Goal: Task Accomplishment & Management: Complete application form

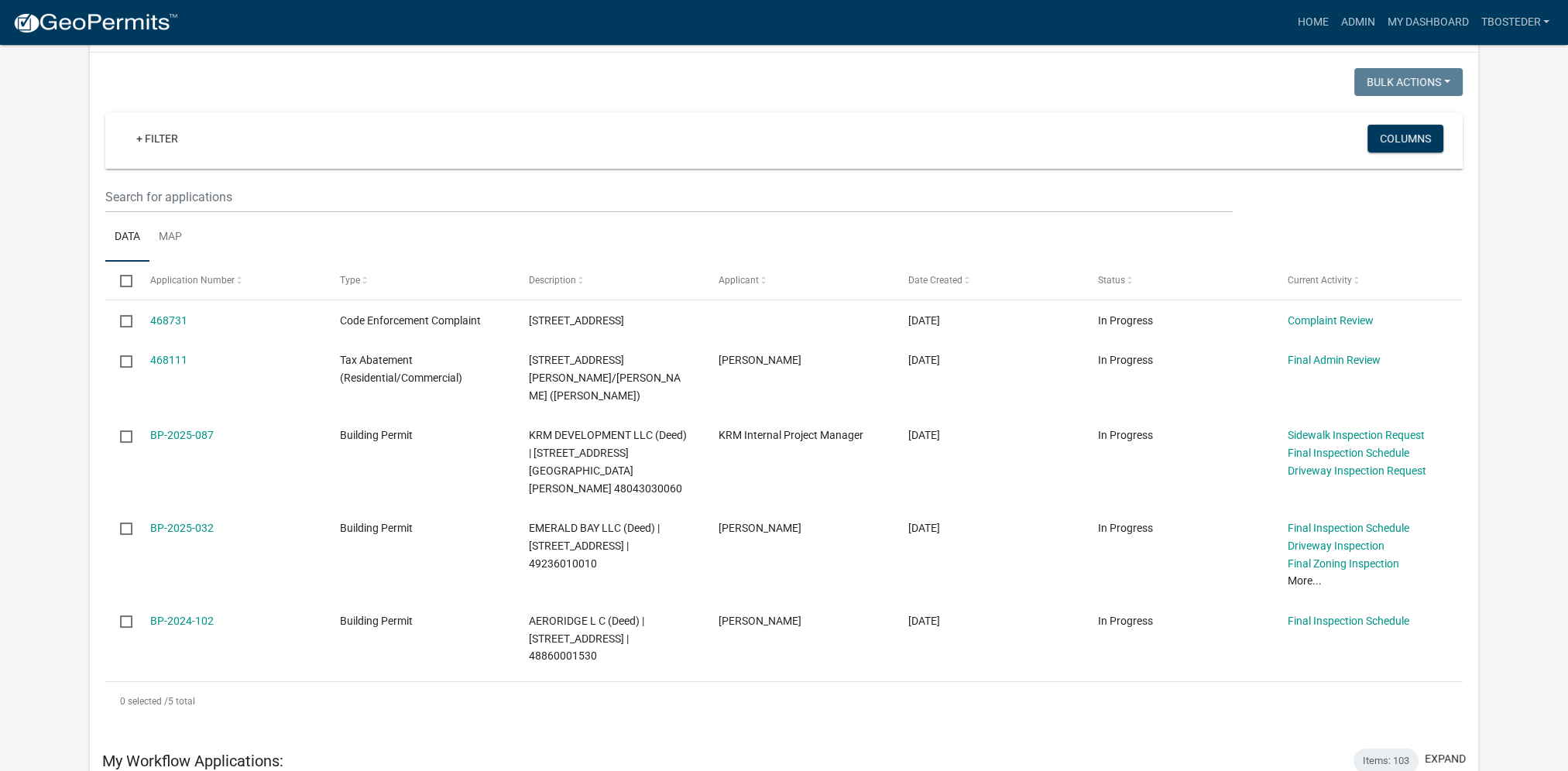
scroll to position [155, 0]
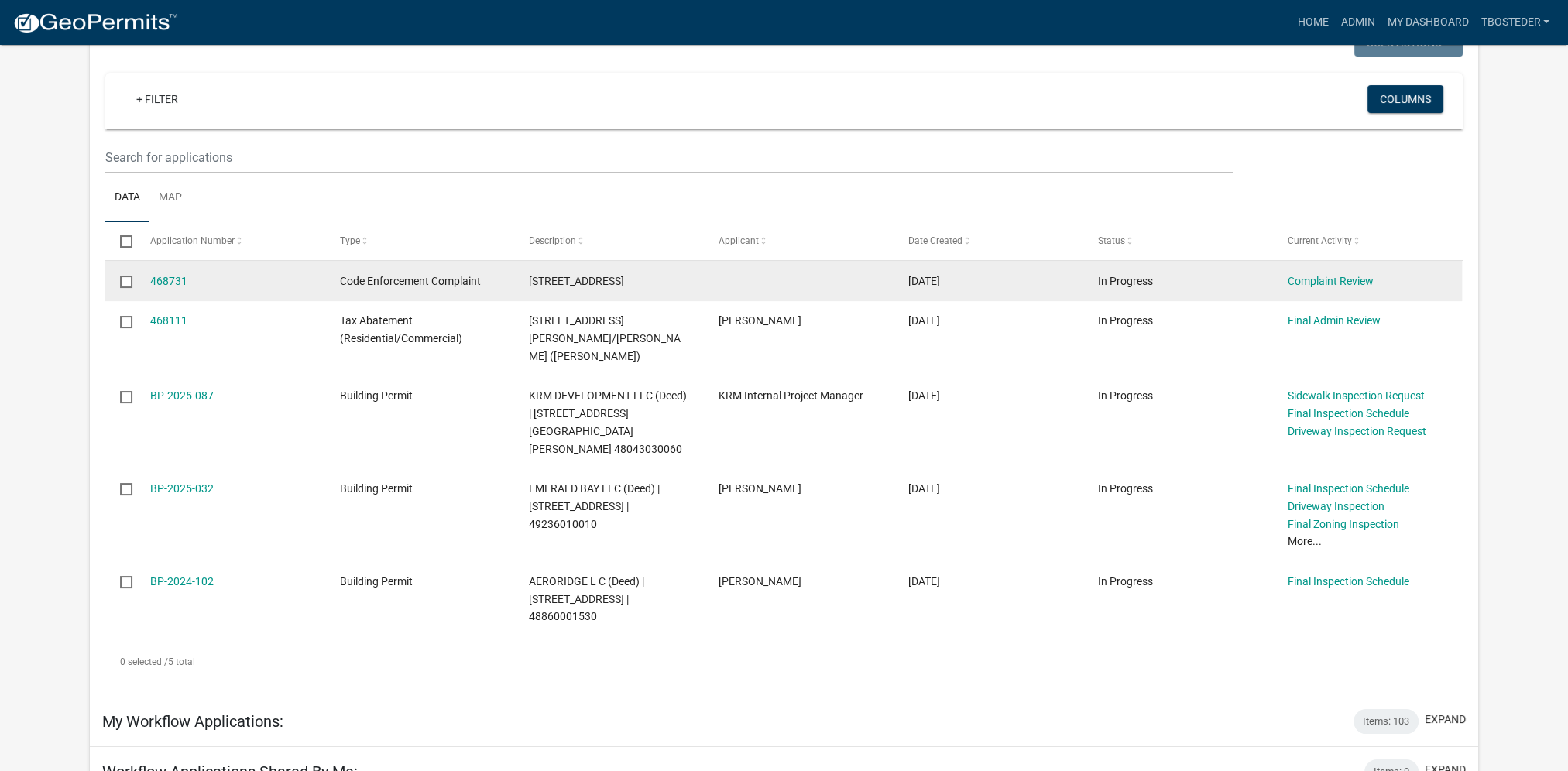
drag, startPoint x: 525, startPoint y: 286, endPoint x: 626, endPoint y: 289, distance: 101.0
click at [626, 289] on datatable-body-cell "[STREET_ADDRESS]" at bounding box center [608, 281] width 190 height 41
drag, startPoint x: 626, startPoint y: 289, endPoint x: 618, endPoint y: 284, distance: 9.4
copy span "[STREET_ADDRESS]"
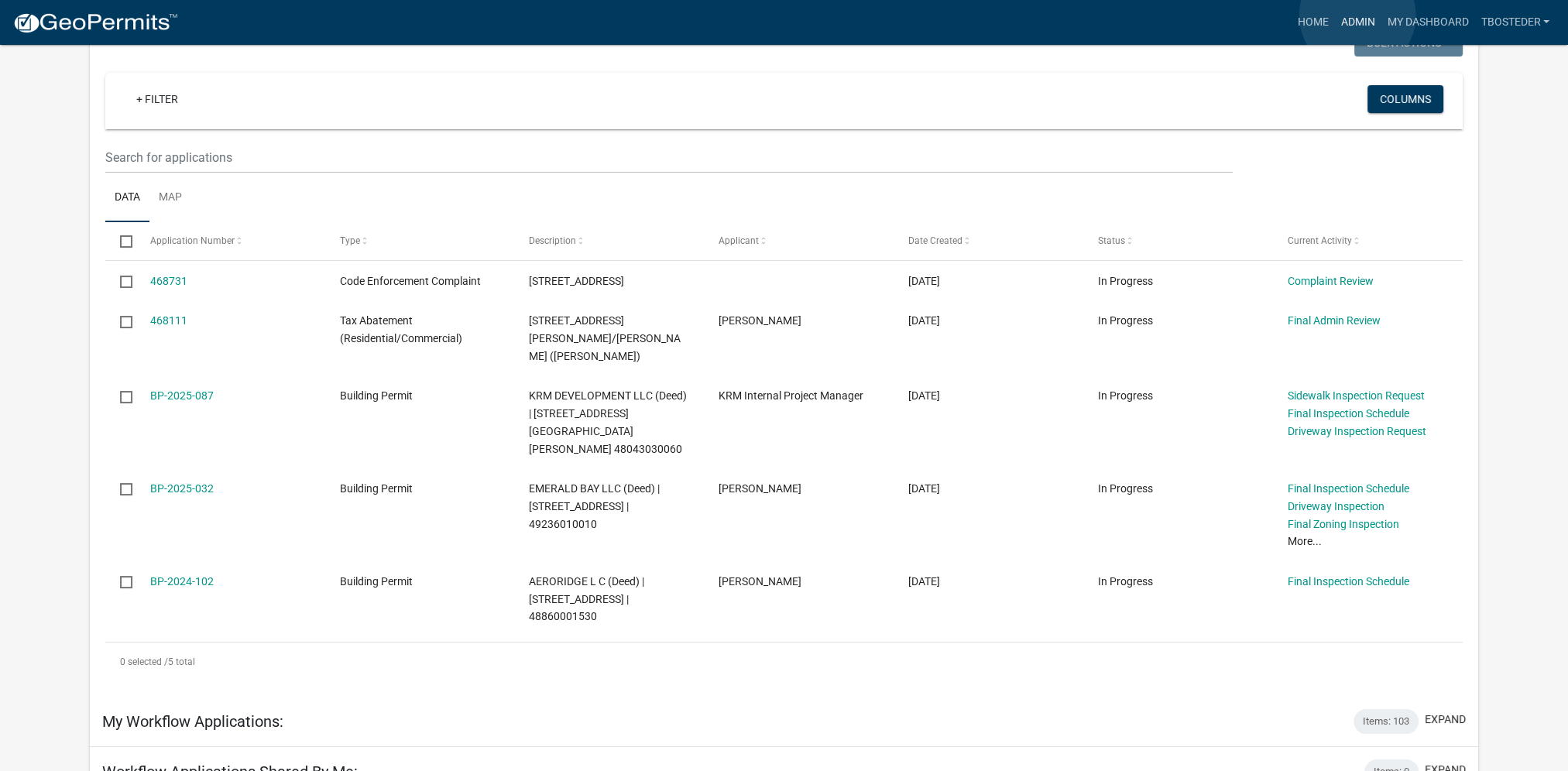
click at [1357, 16] on link "Admin" at bounding box center [1357, 22] width 46 height 29
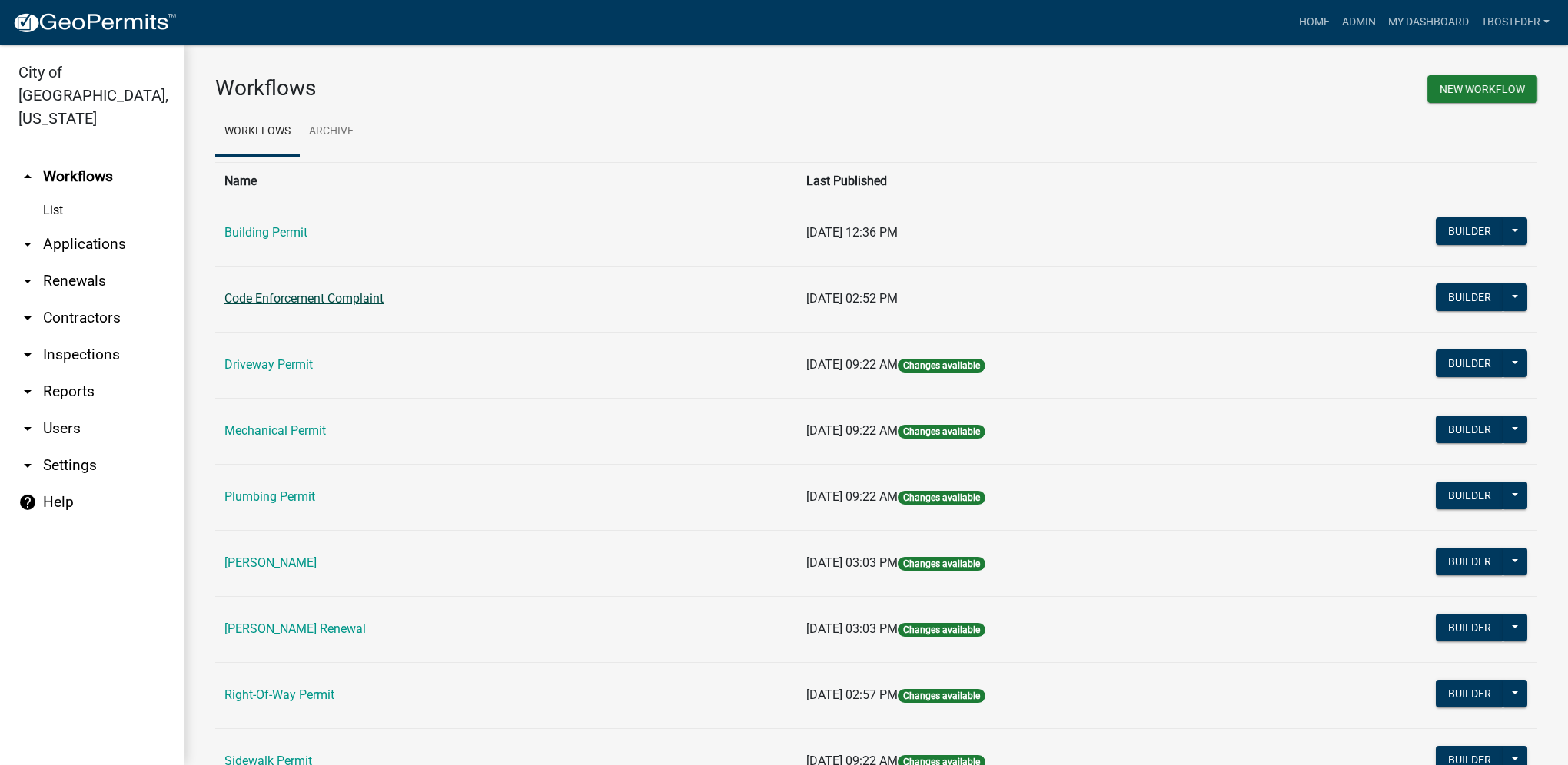
click at [291, 292] on link "Code Enforcement Complaint" at bounding box center [303, 299] width 159 height 15
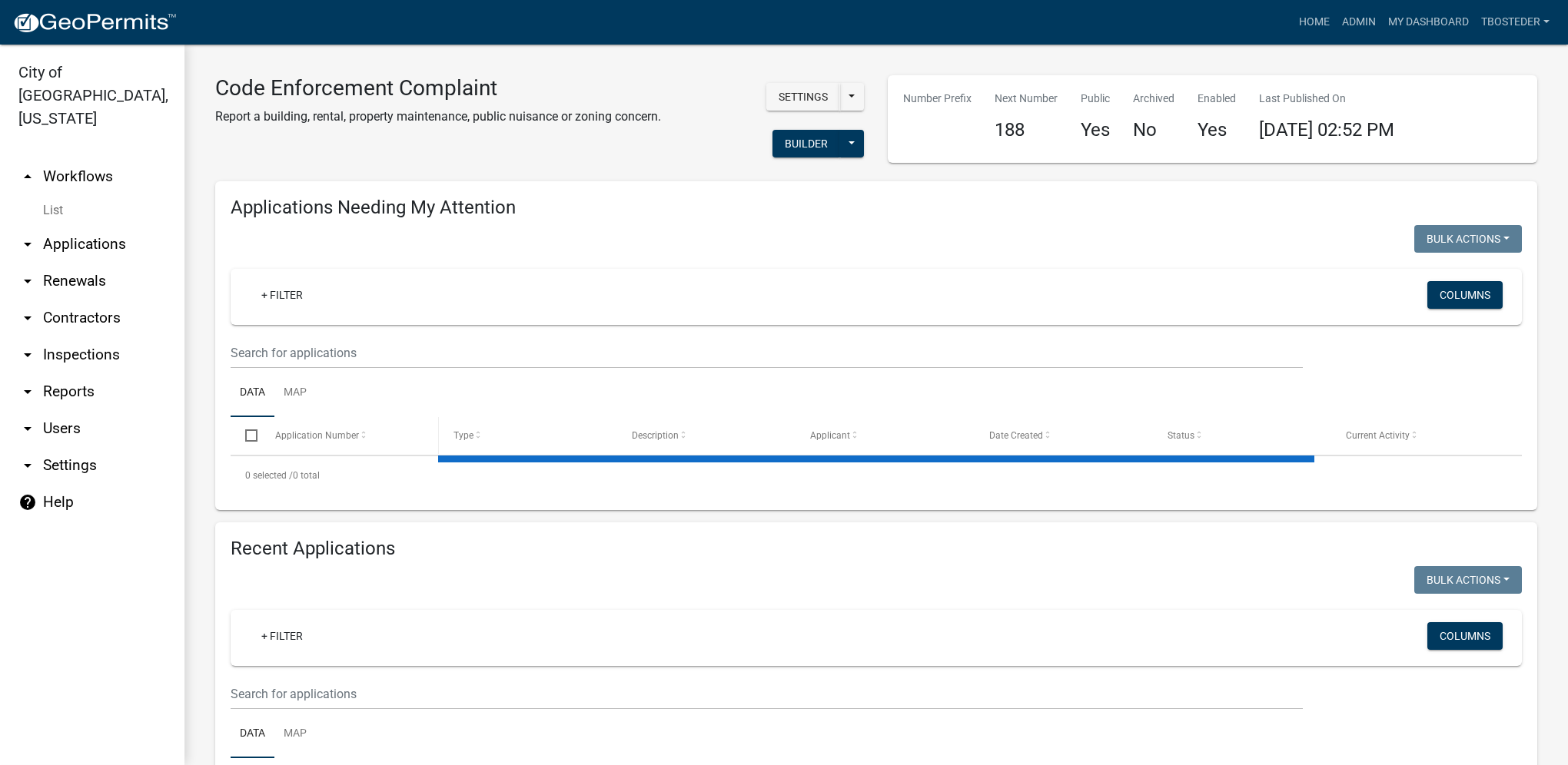
select select "1: 25"
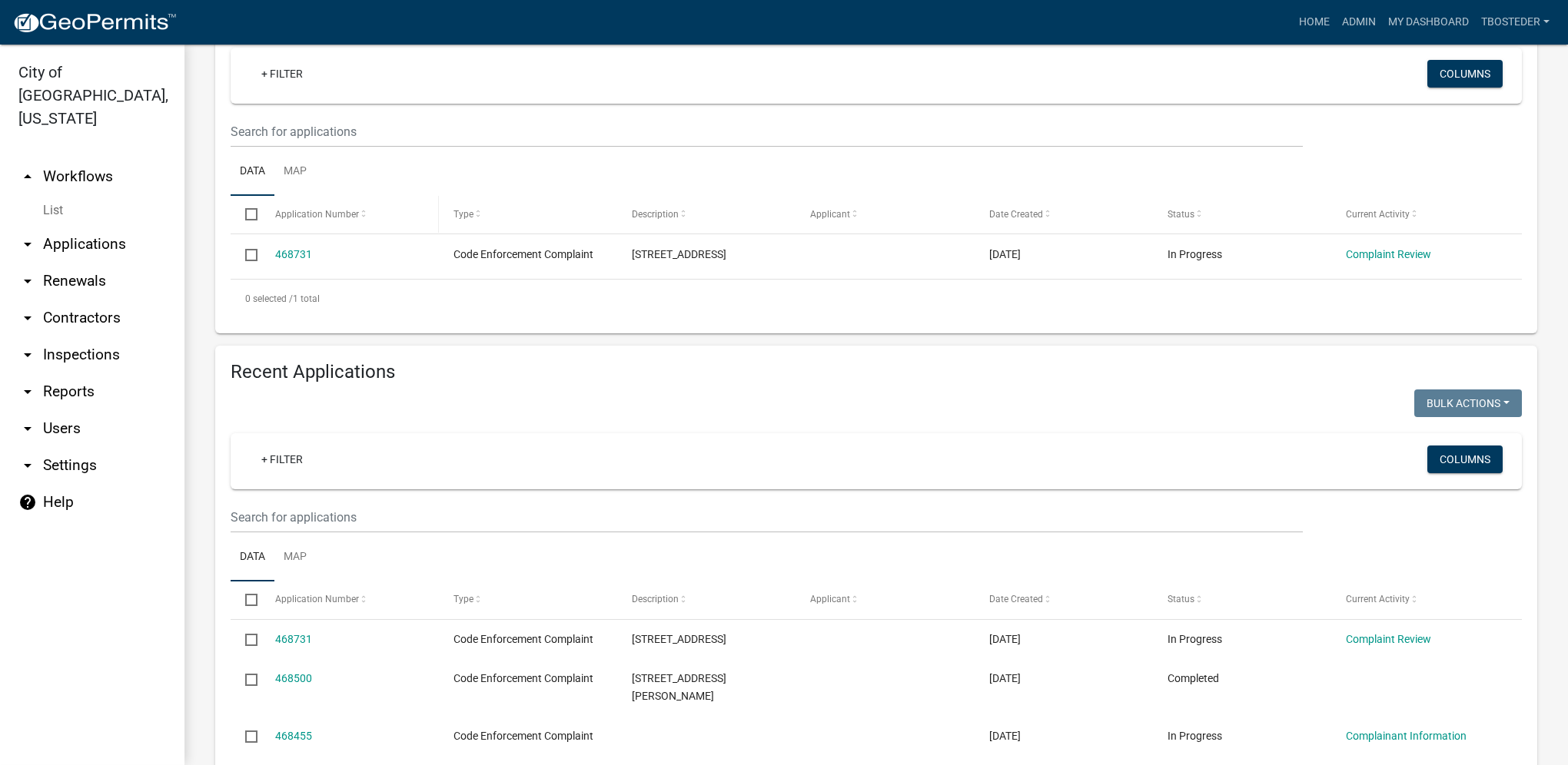
scroll to position [231, 0]
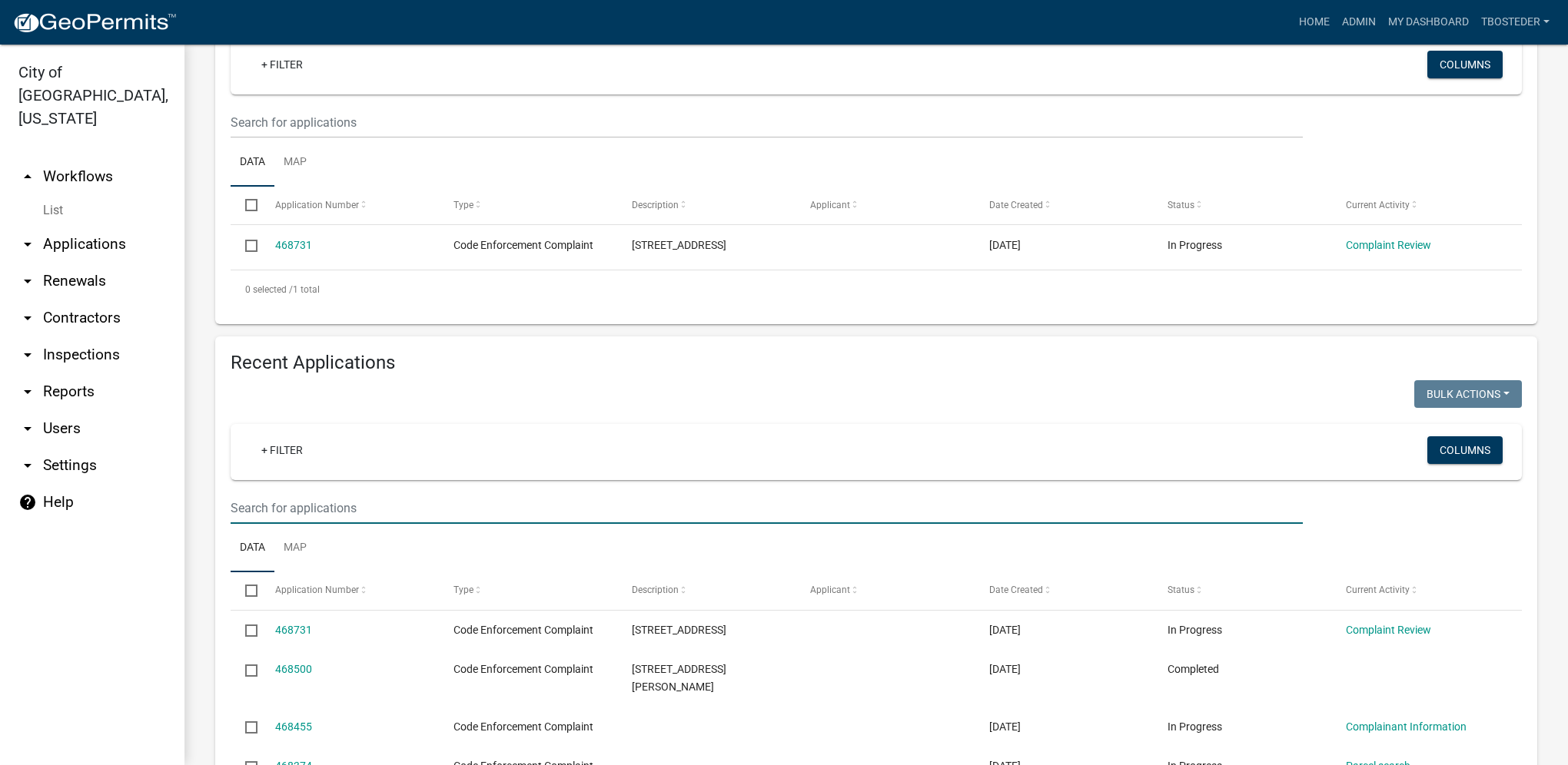
paste input "[STREET_ADDRESS]"
type input "[STREET_ADDRESS]"
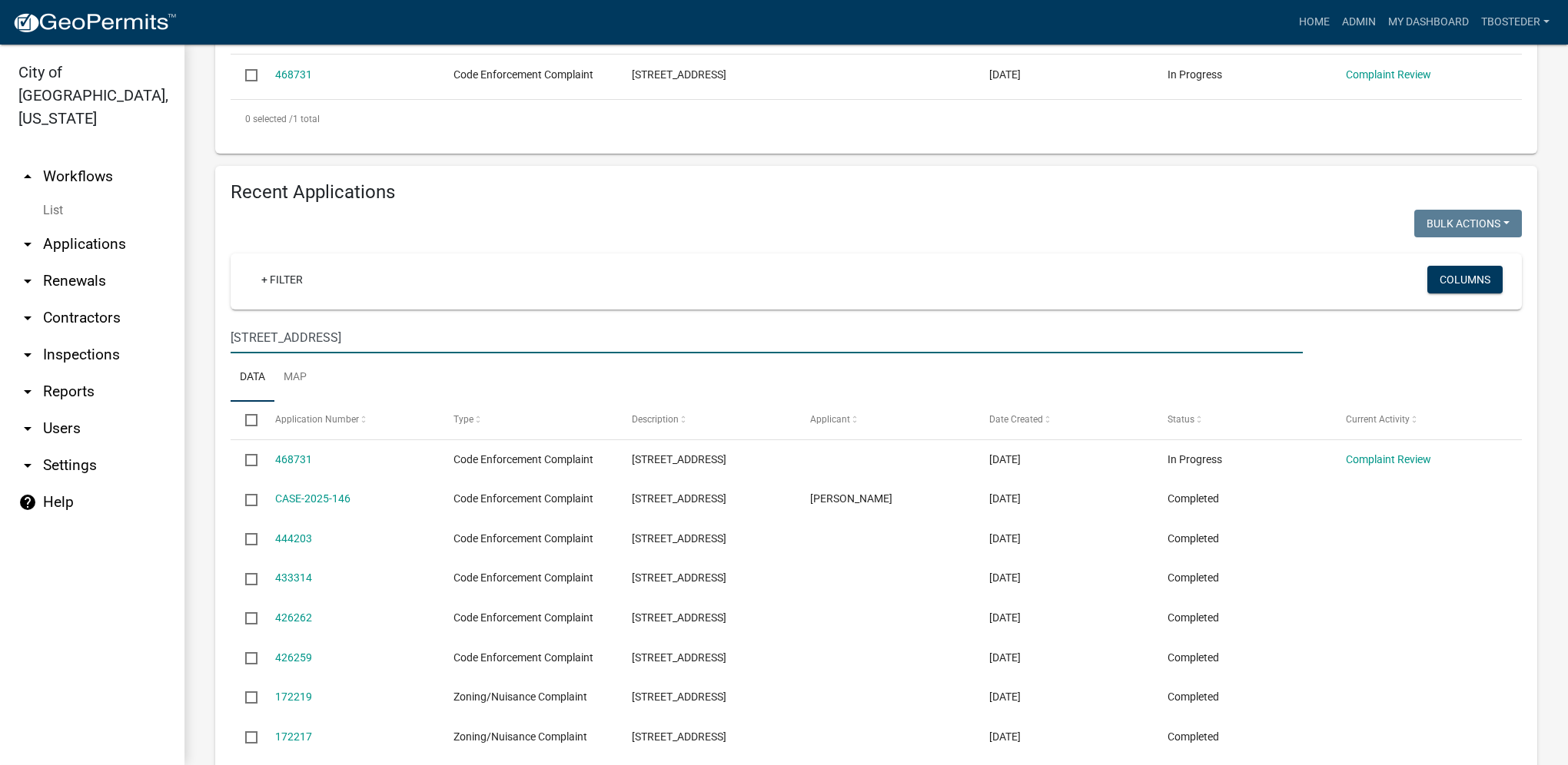
scroll to position [461, 0]
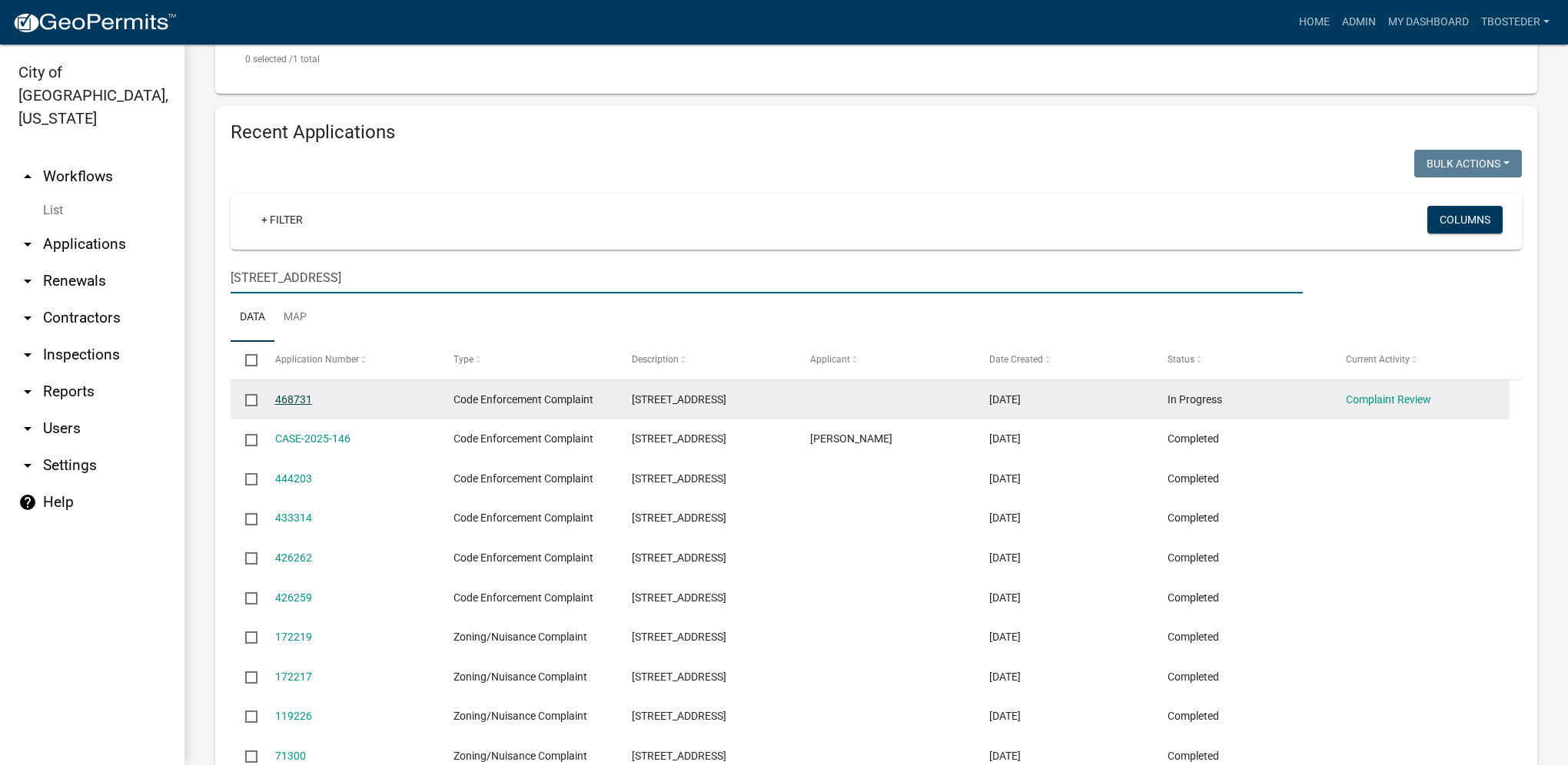
click at [291, 396] on link "468731" at bounding box center [293, 399] width 37 height 12
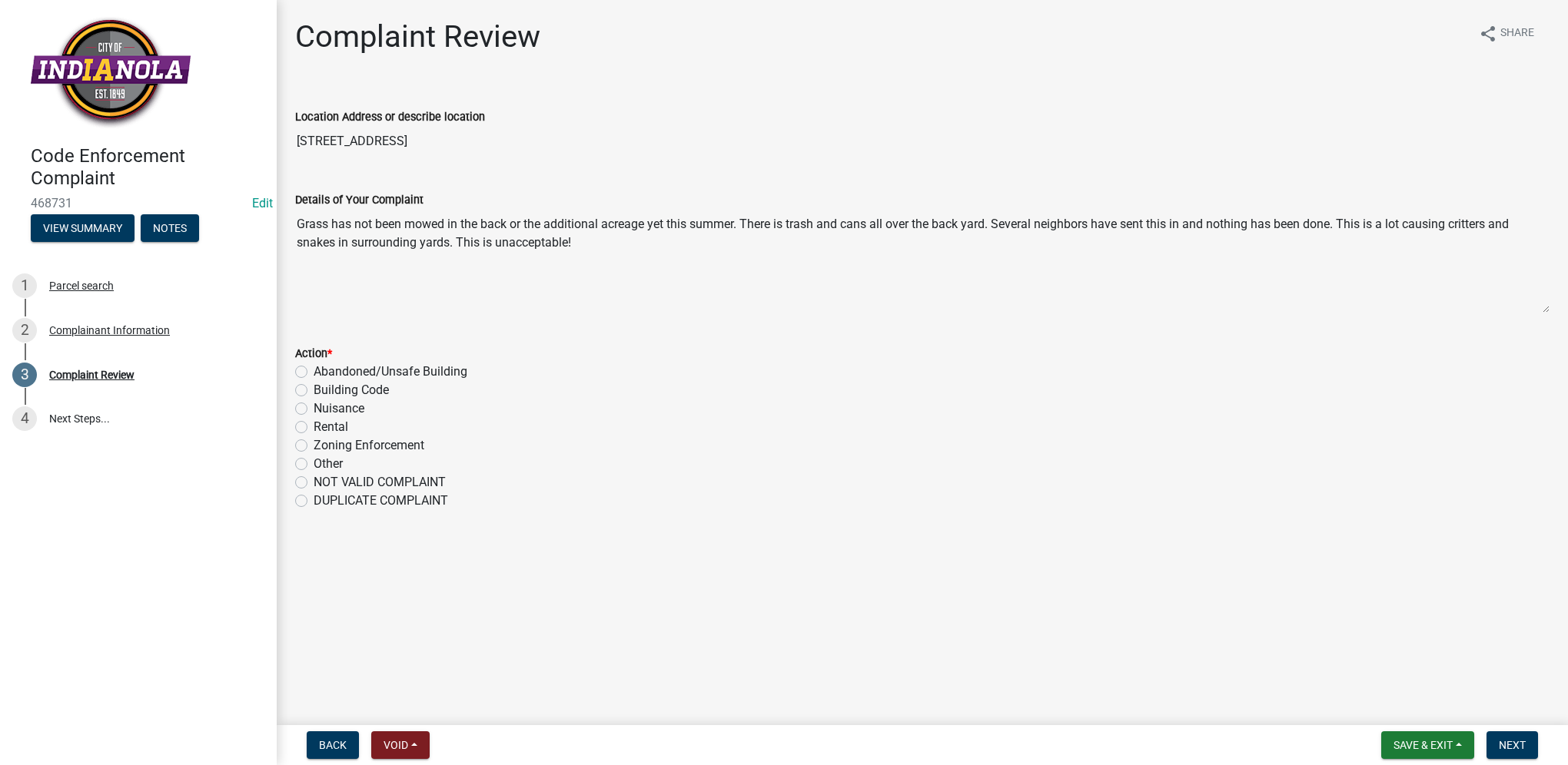
click at [334, 408] on label "Nuisance" at bounding box center [339, 408] width 51 height 18
click at [324, 408] on input "Nuisance" at bounding box center [319, 404] width 10 height 10
radio input "true"
click at [1489, 745] on button "Next" at bounding box center [1512, 745] width 51 height 28
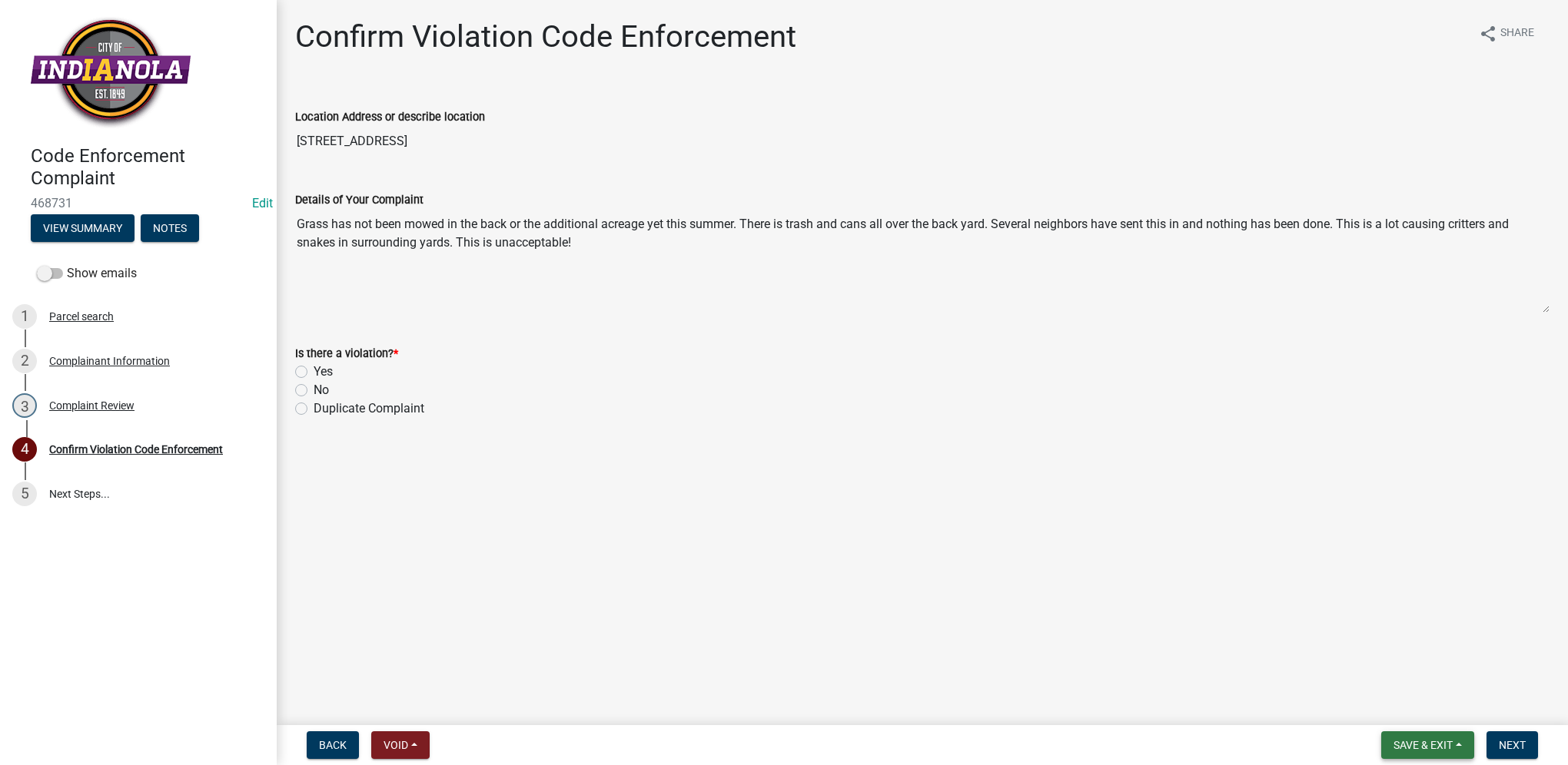
click at [1416, 753] on button "Save & Exit" at bounding box center [1427, 745] width 93 height 28
click at [1421, 712] on button "Save & Exit" at bounding box center [1412, 705] width 123 height 37
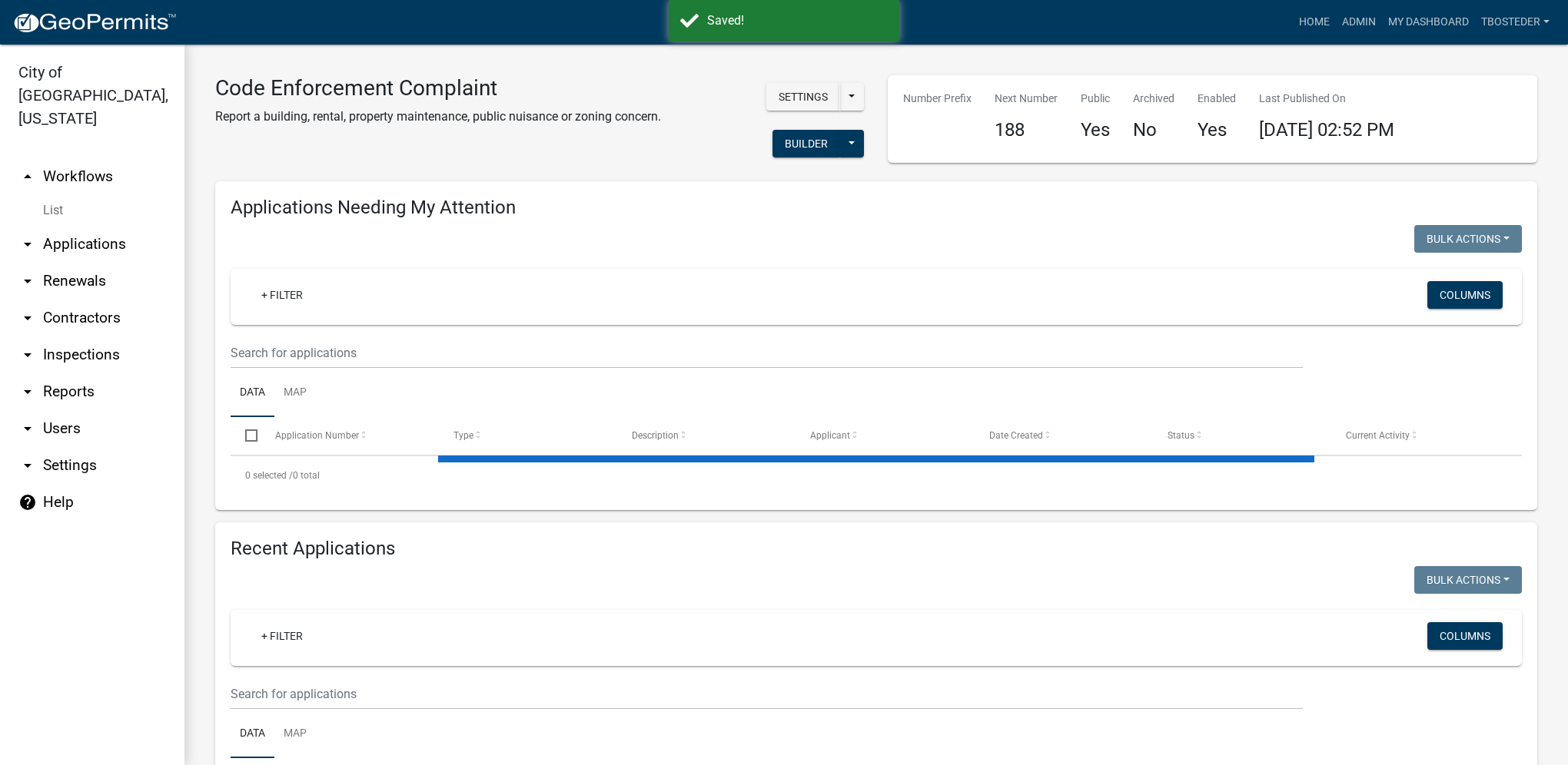
select select "1: 25"
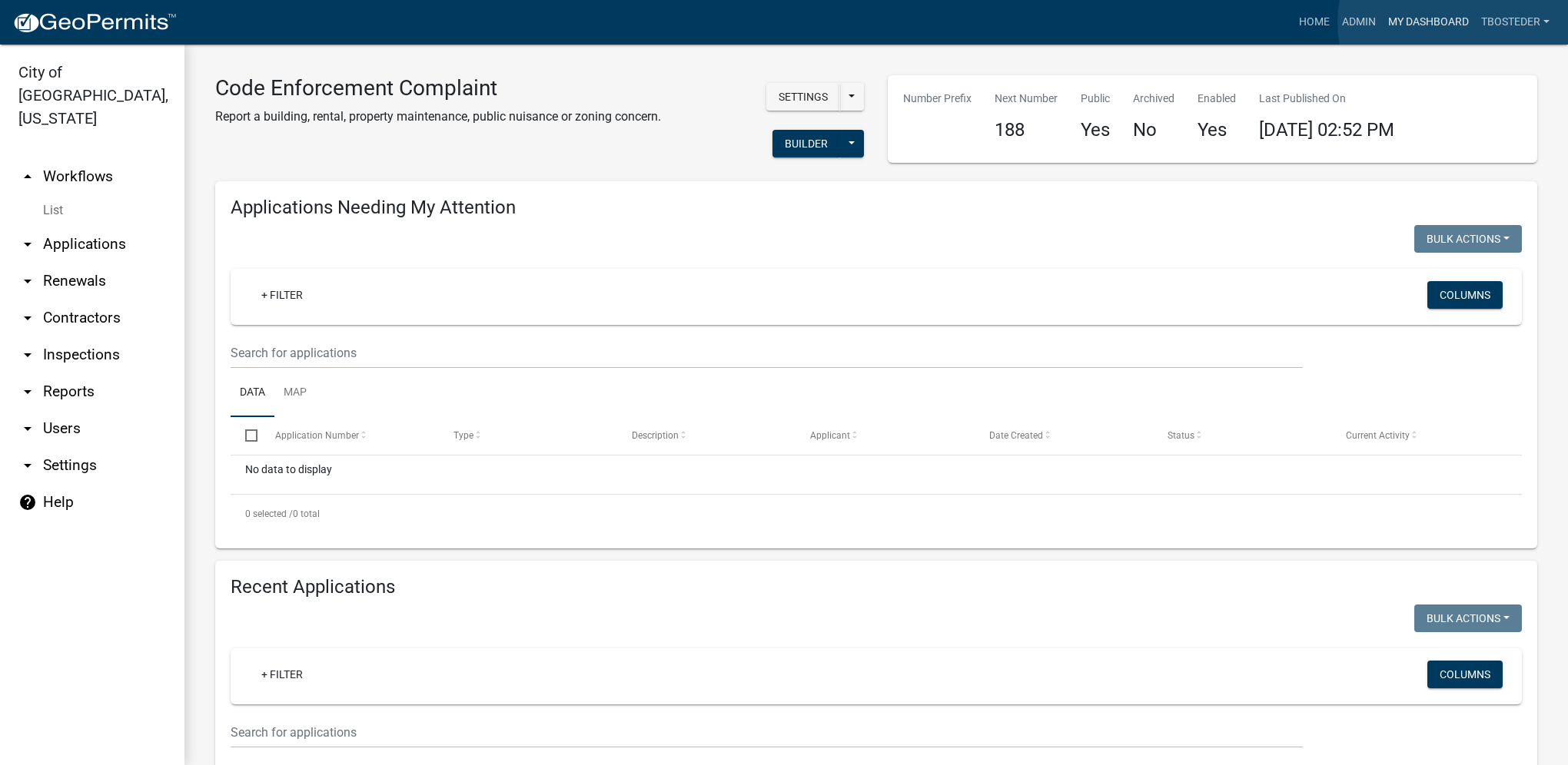
click at [1454, 22] on link "My Dashboard" at bounding box center [1428, 21] width 93 height 29
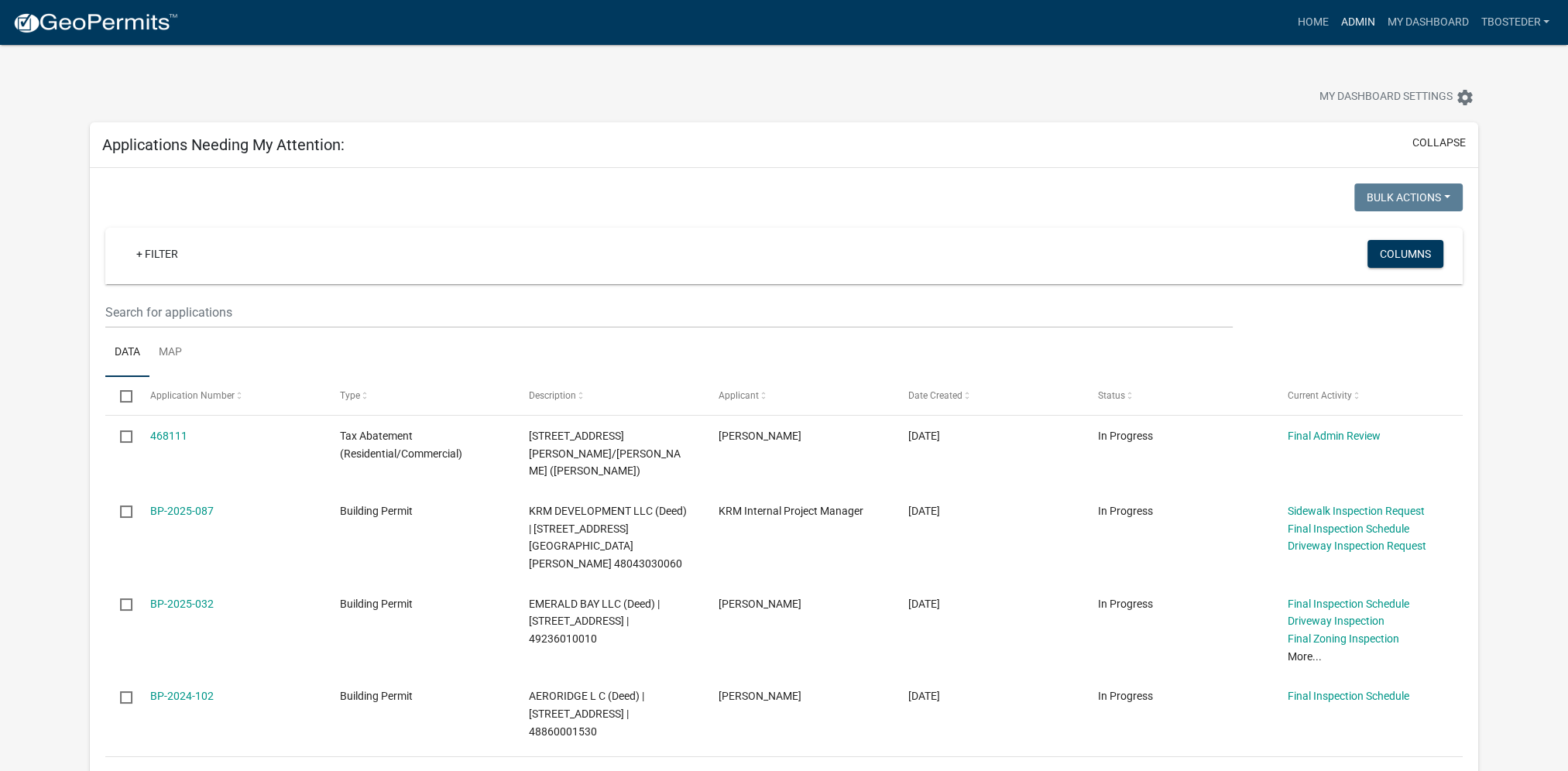
click at [1345, 27] on link "Admin" at bounding box center [1357, 22] width 46 height 29
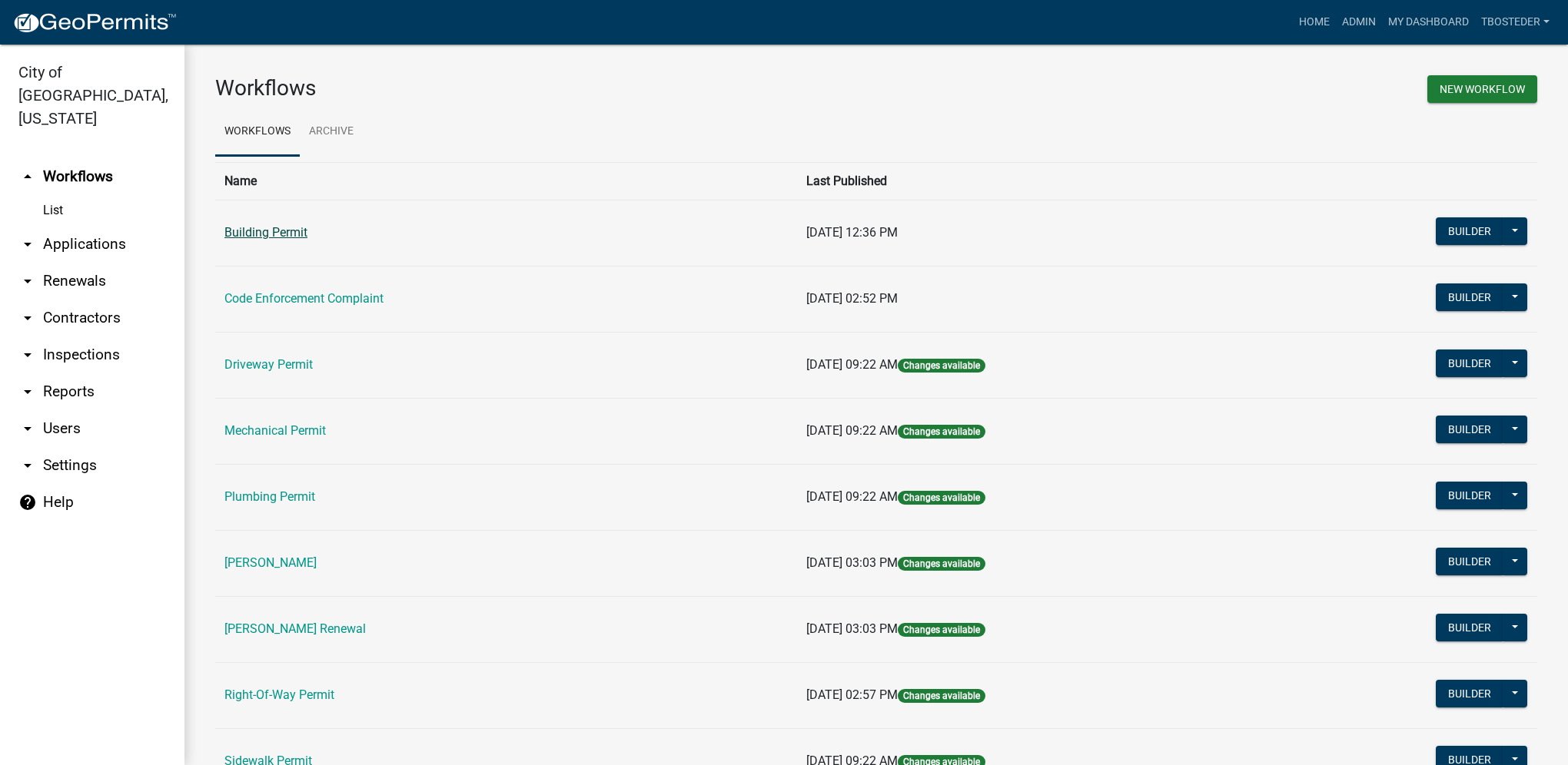
click at [280, 227] on link "Building Permit" at bounding box center [265, 232] width 83 height 15
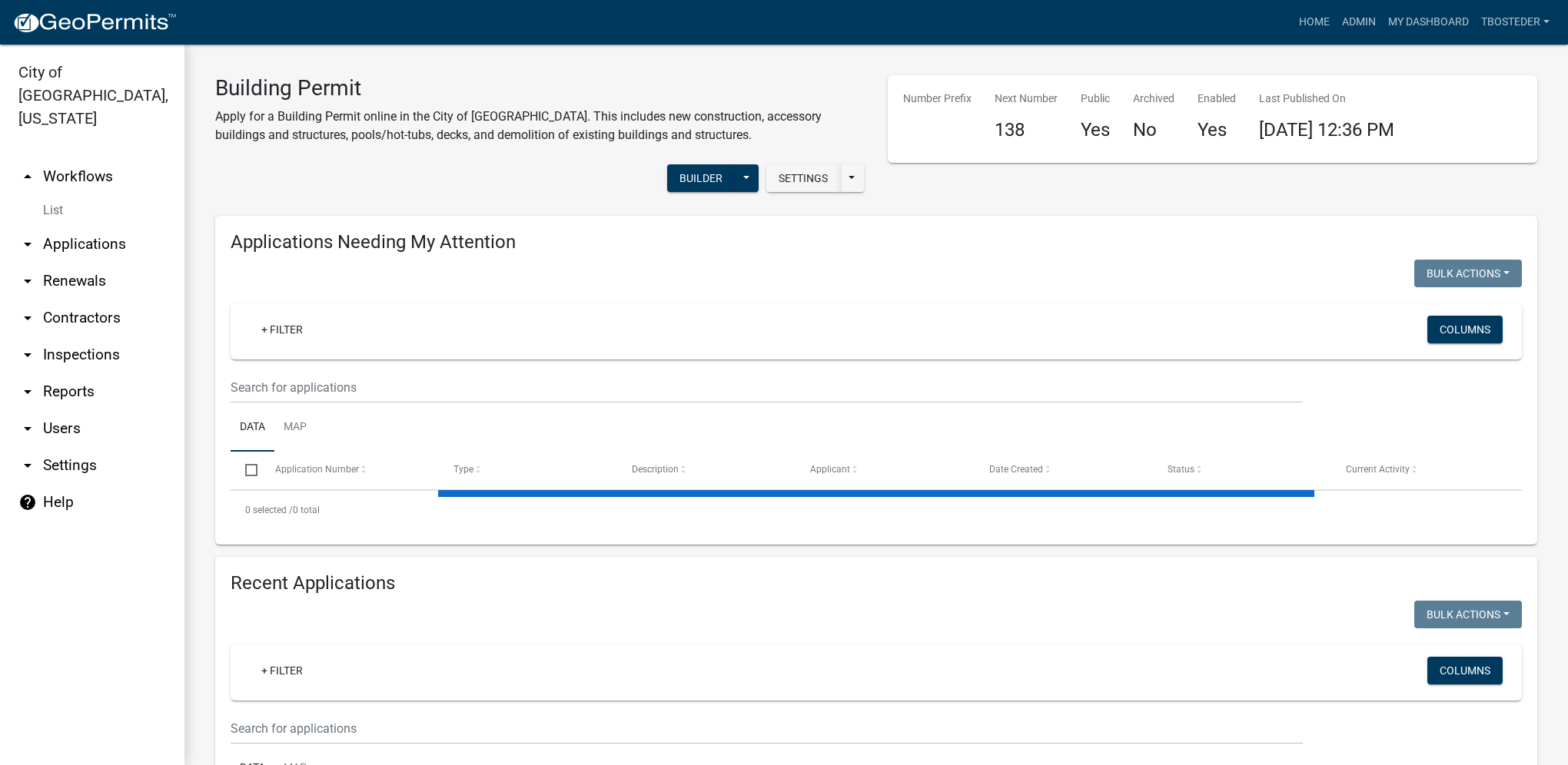
select select "1: 25"
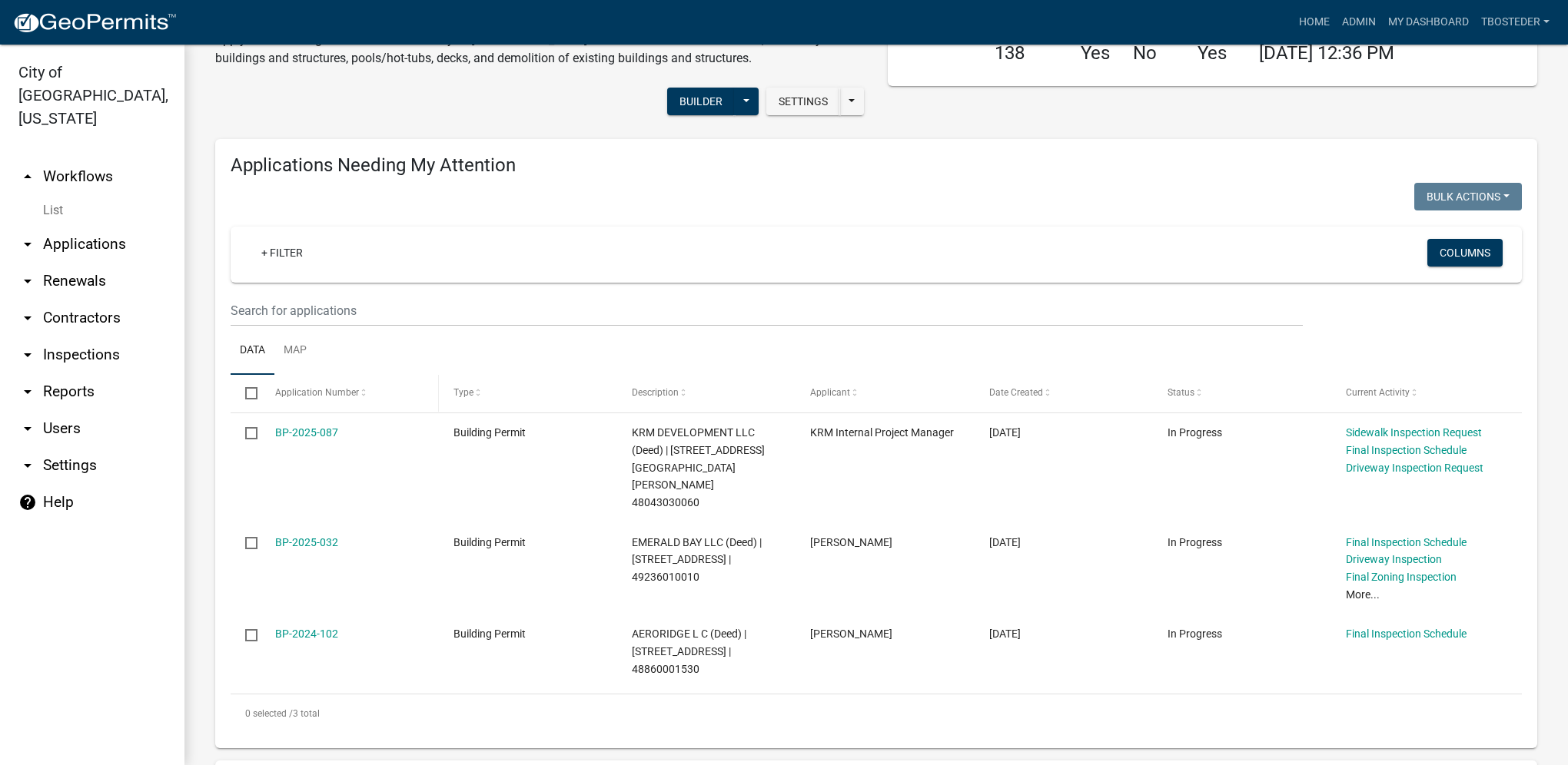
scroll to position [384, 0]
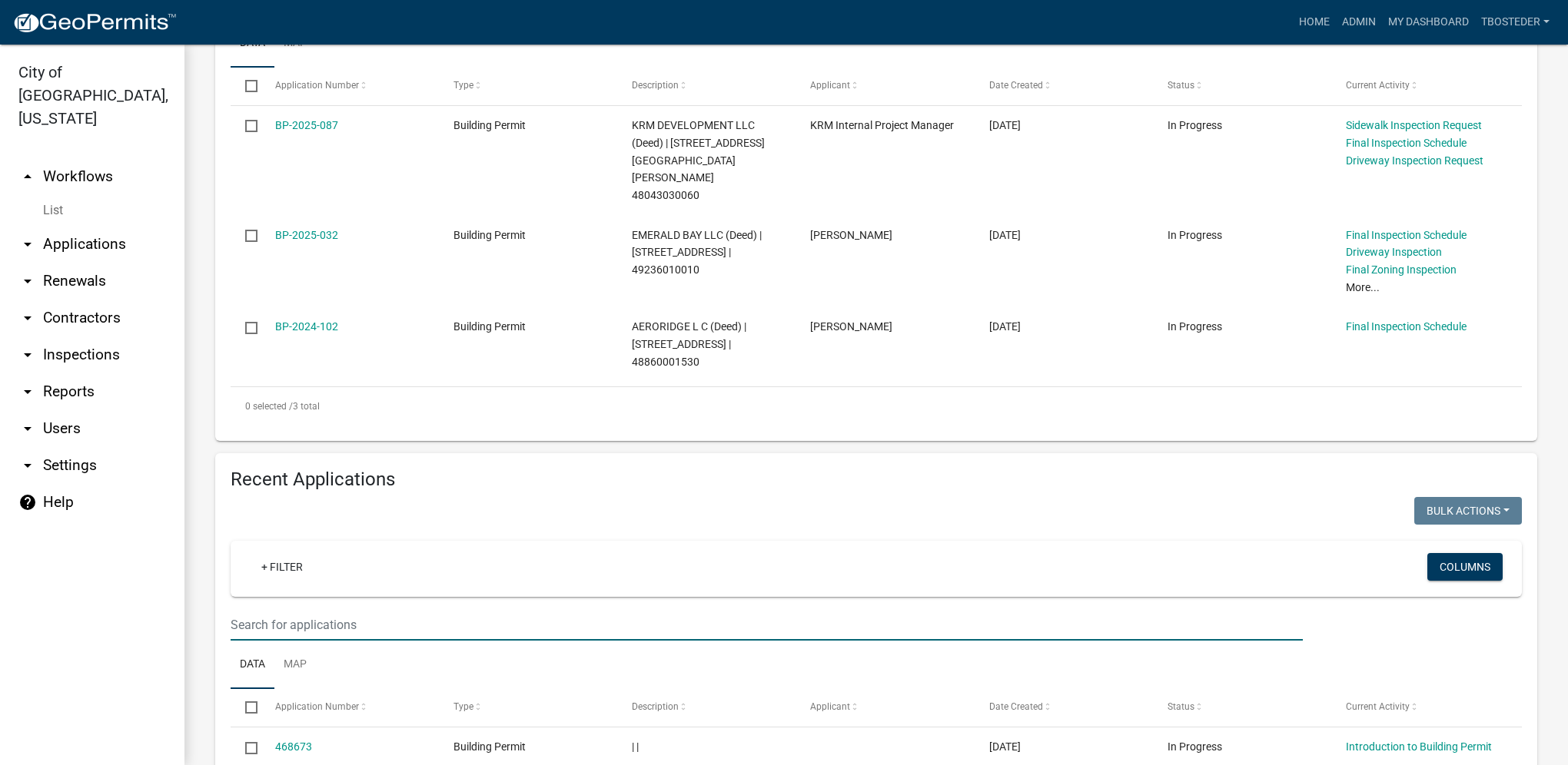
click at [319, 609] on input "text" at bounding box center [766, 625] width 1072 height 31
type input "201 n j"
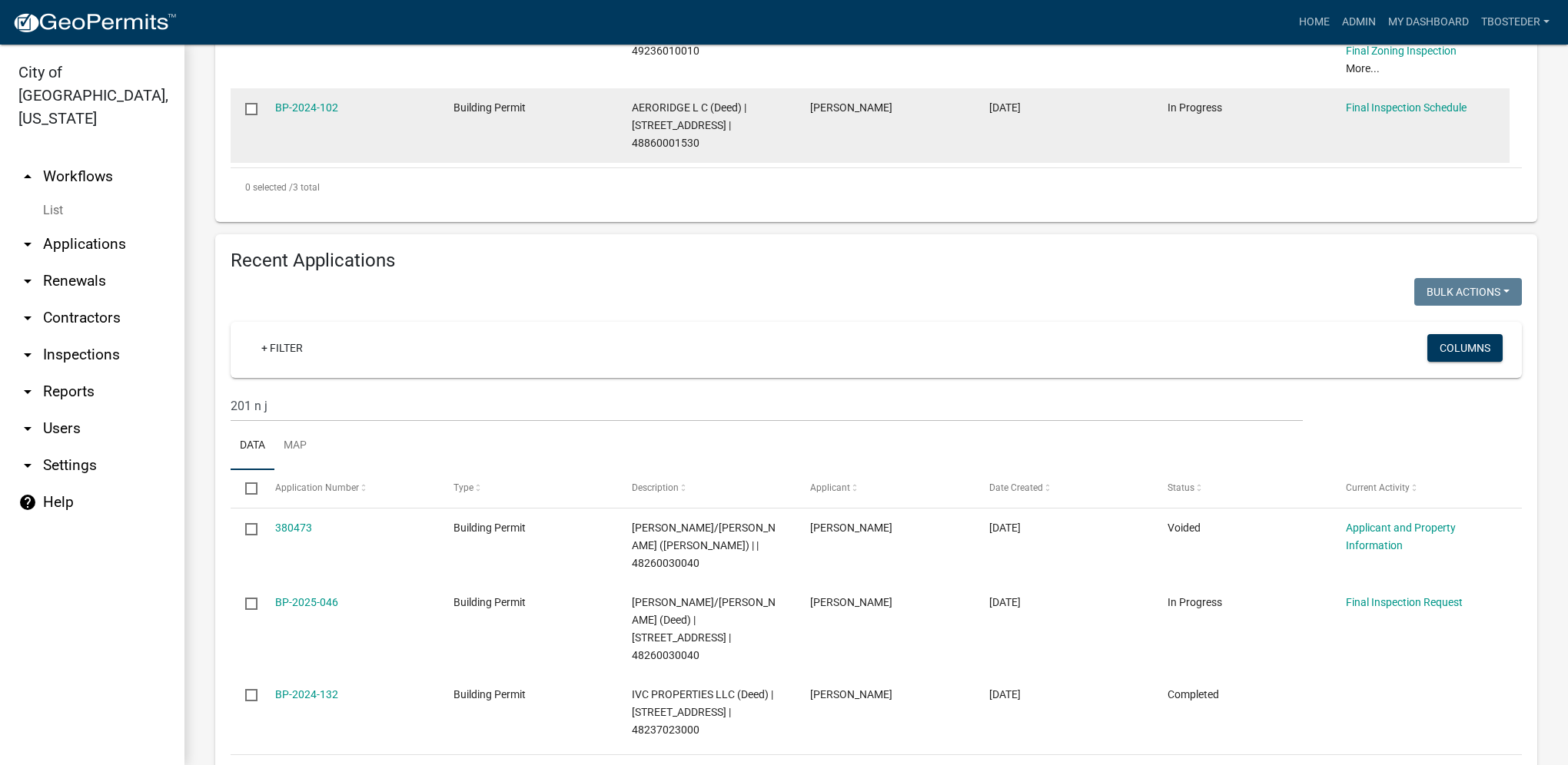
scroll to position [607, 0]
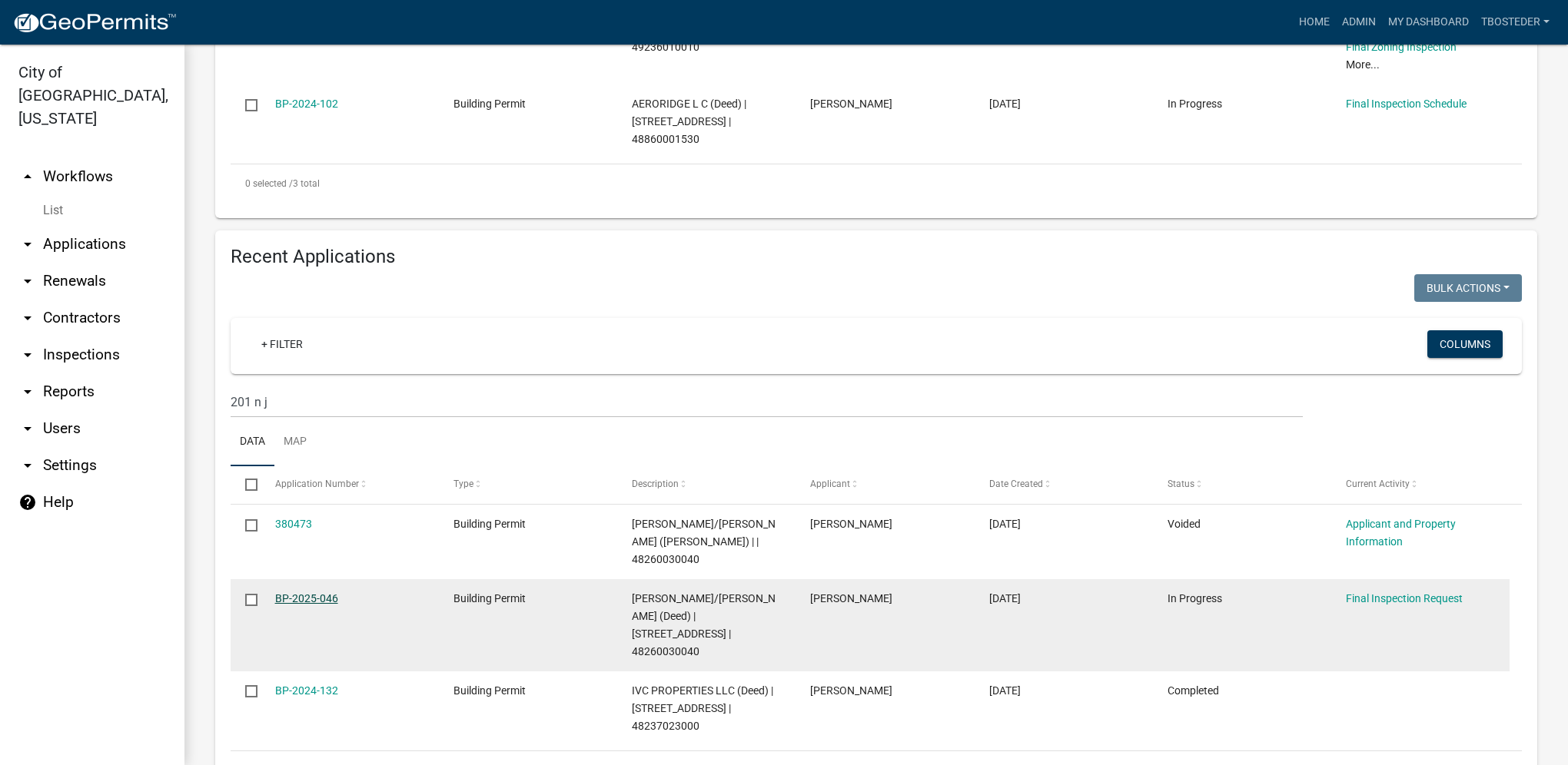
click at [315, 592] on link "BP-2025-046" at bounding box center [307, 598] width 63 height 12
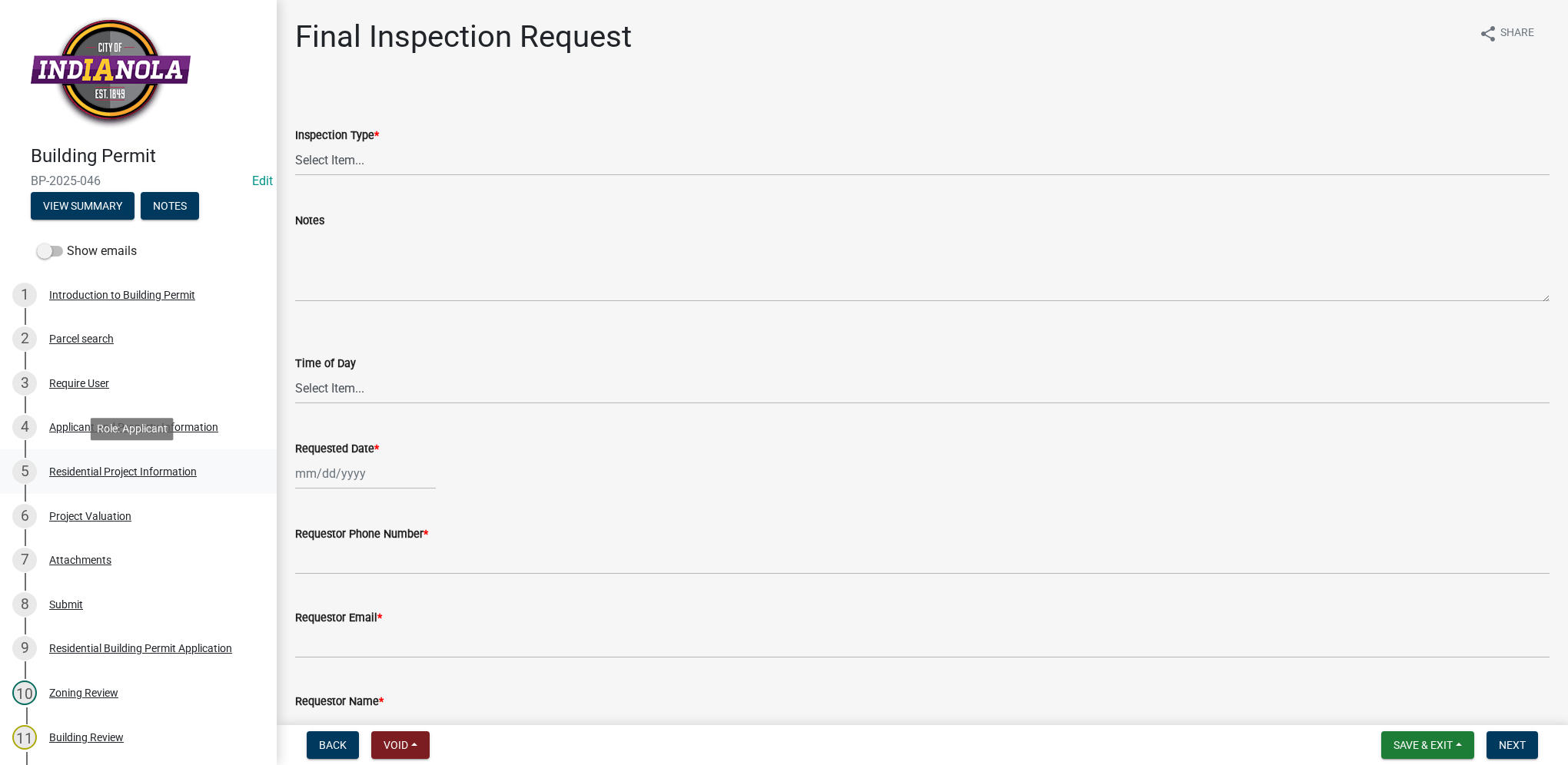
click at [176, 467] on div "Residential Project Information" at bounding box center [123, 471] width 147 height 11
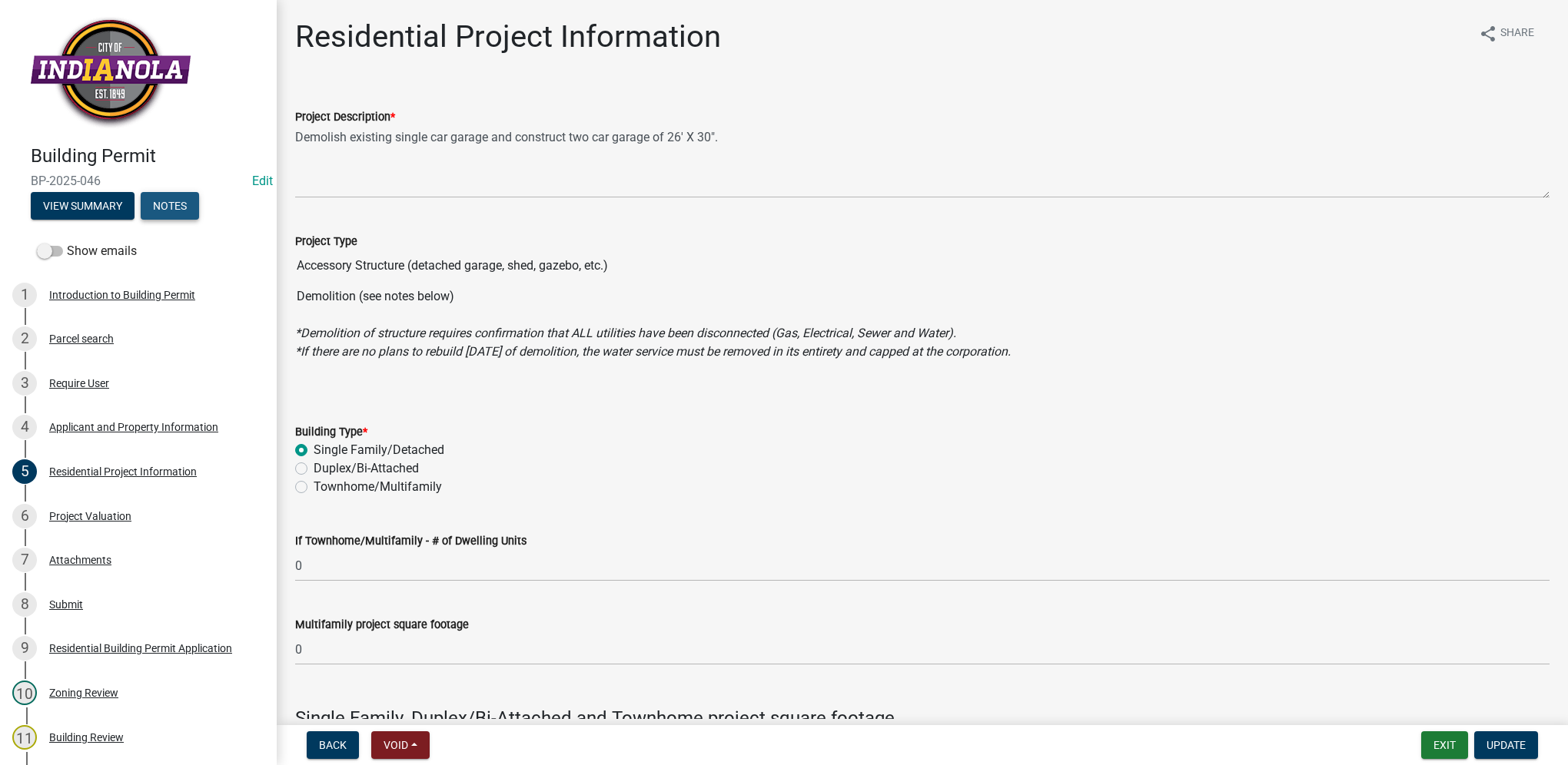
click at [189, 209] on button "Notes" at bounding box center [170, 206] width 59 height 28
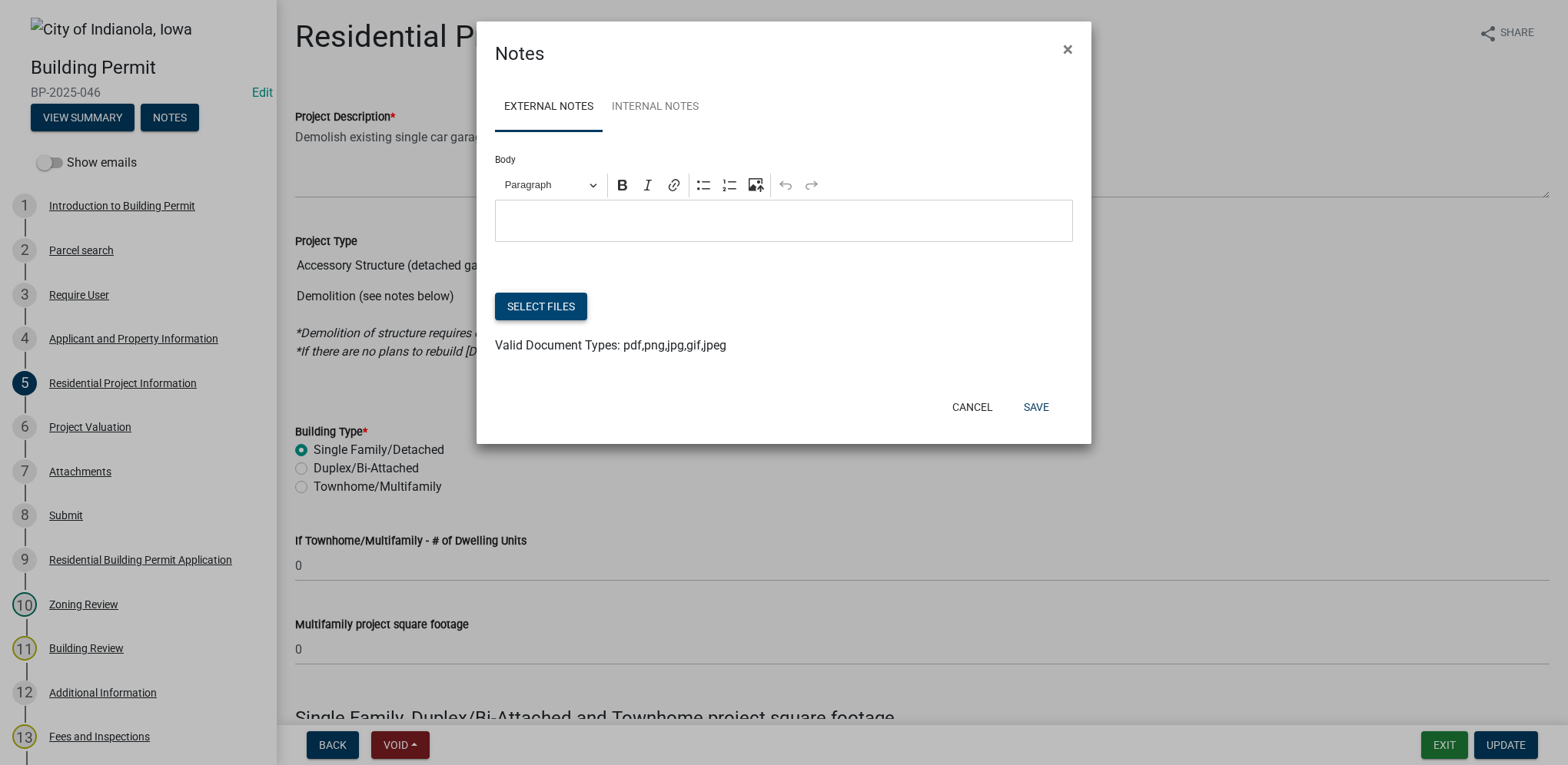
click at [529, 320] on button "Select files" at bounding box center [541, 306] width 92 height 28
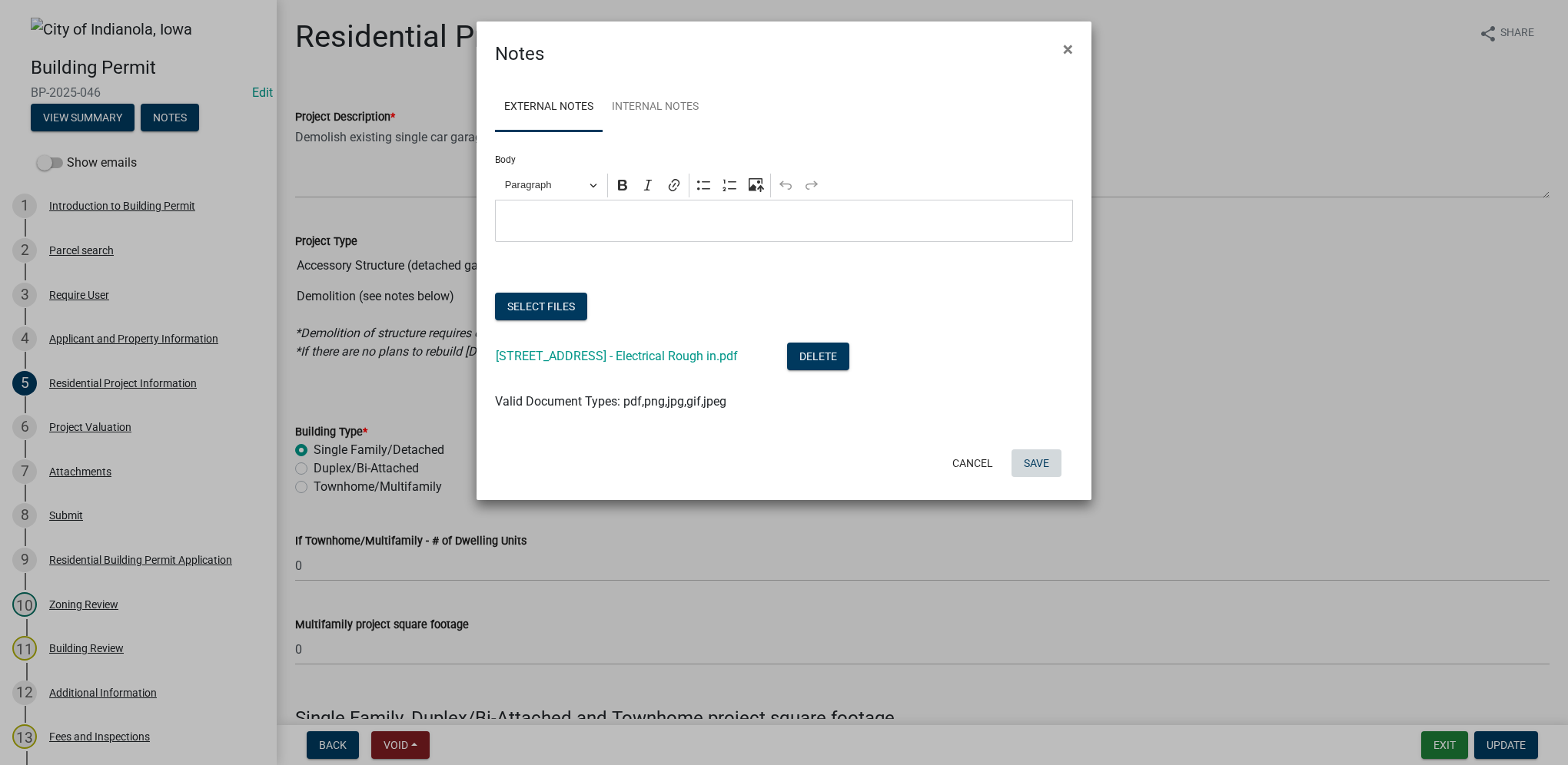
click at [1035, 460] on button "Save" at bounding box center [1037, 464] width 50 height 28
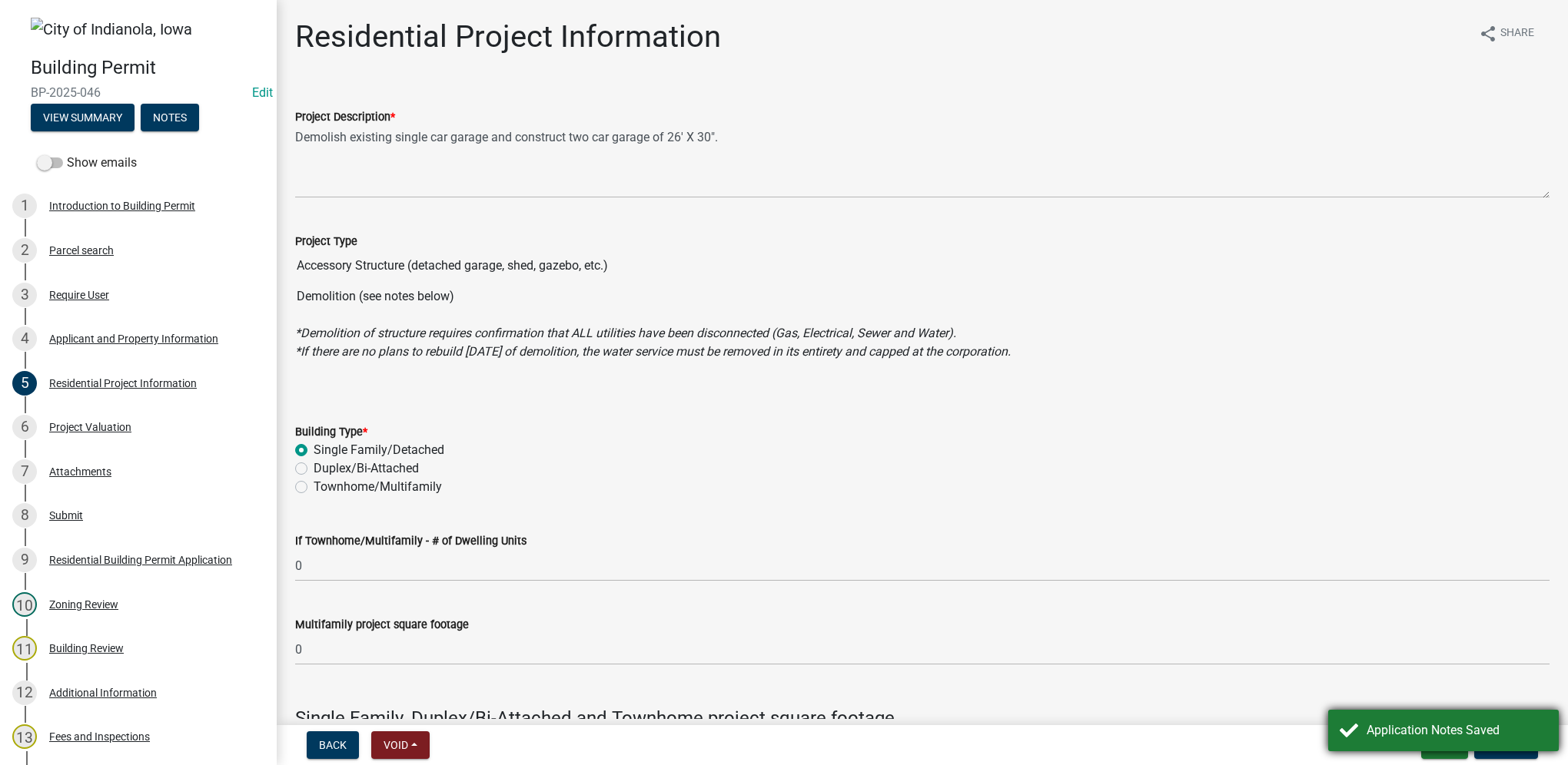
click at [1436, 725] on div "Application Notes Saved" at bounding box center [1456, 730] width 180 height 18
click at [1500, 740] on span "Update" at bounding box center [1506, 744] width 40 height 12
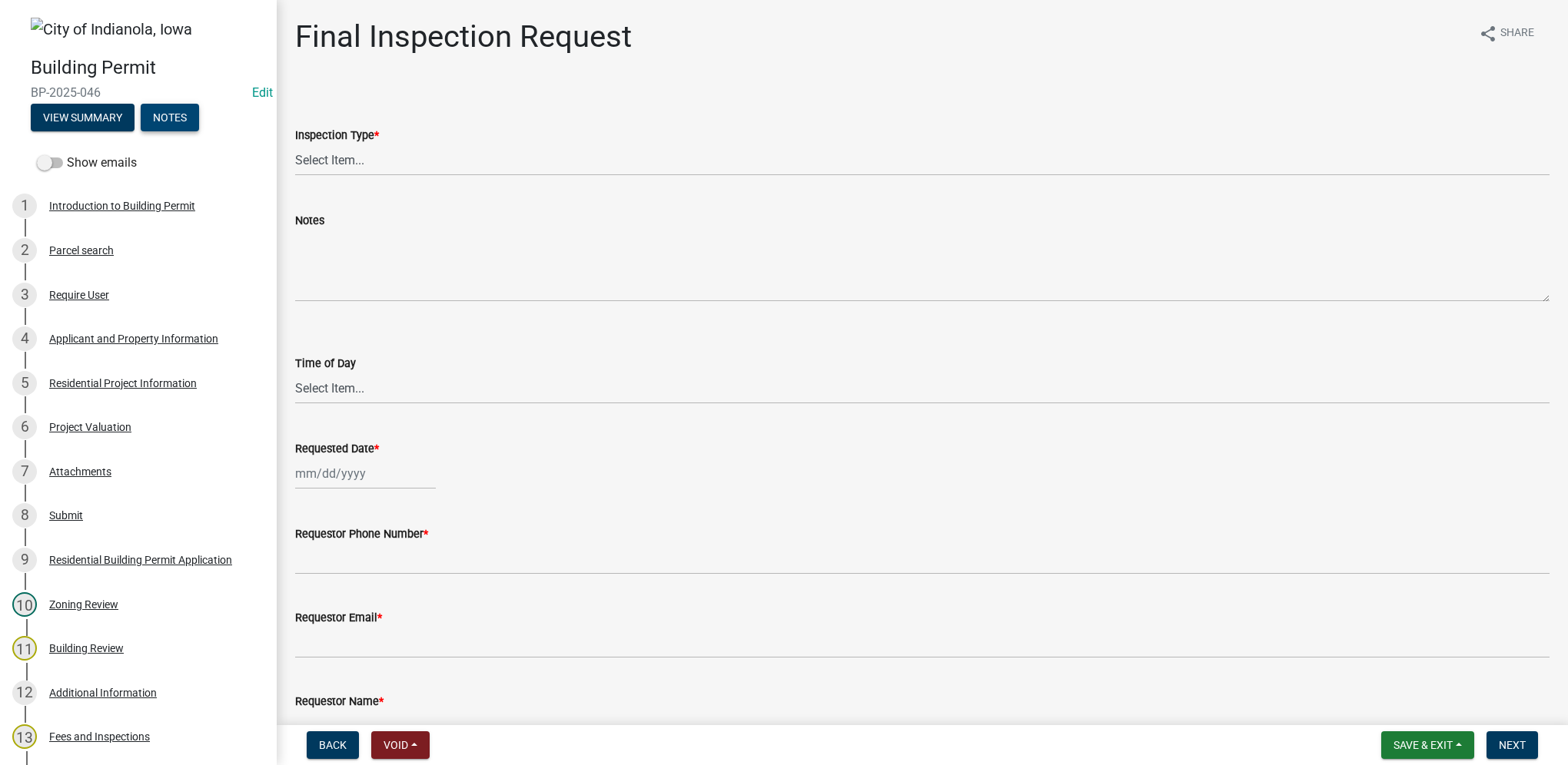
click at [185, 125] on button "Notes" at bounding box center [170, 118] width 59 height 28
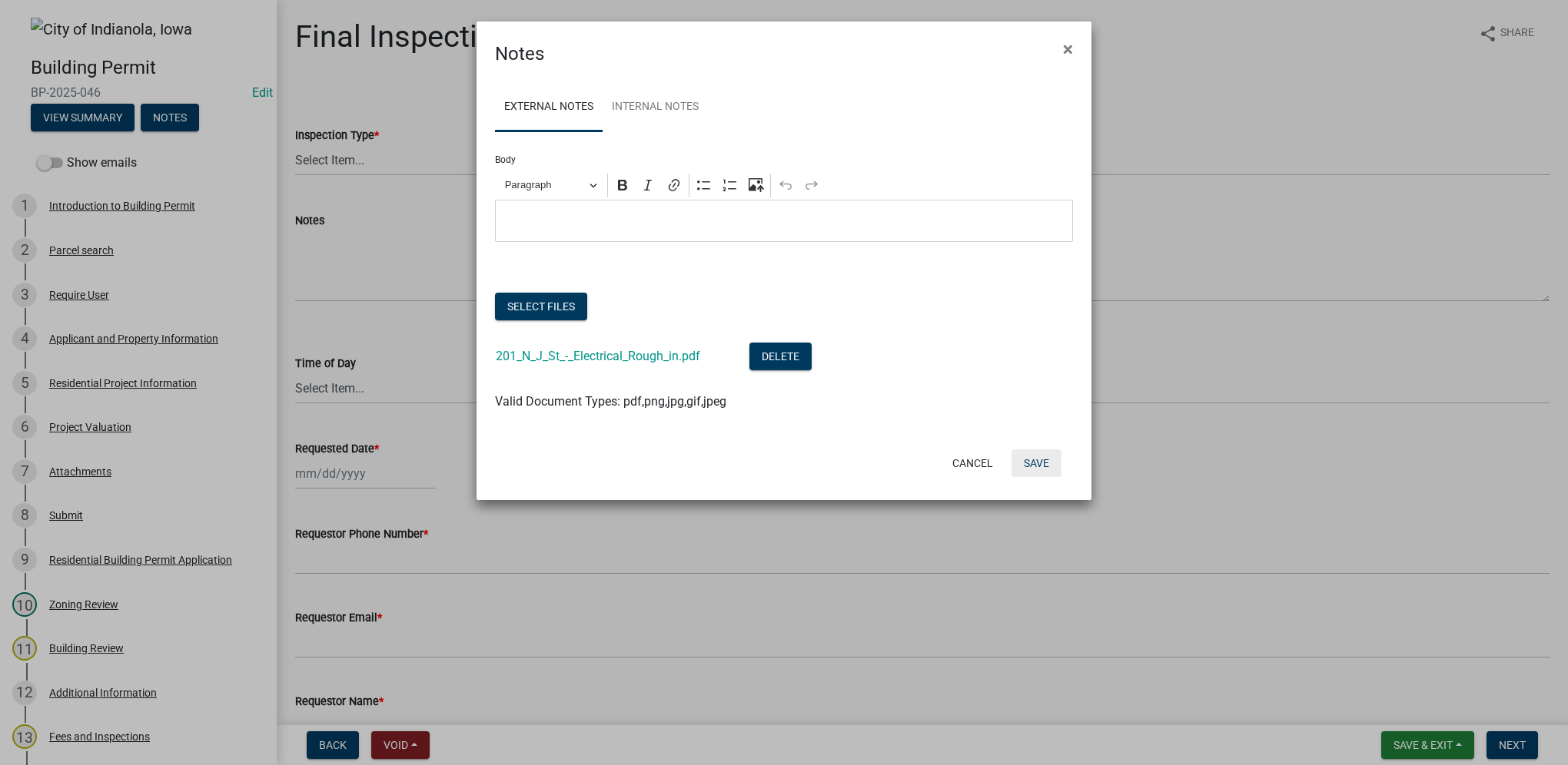
click at [1037, 455] on button "Save" at bounding box center [1037, 464] width 50 height 28
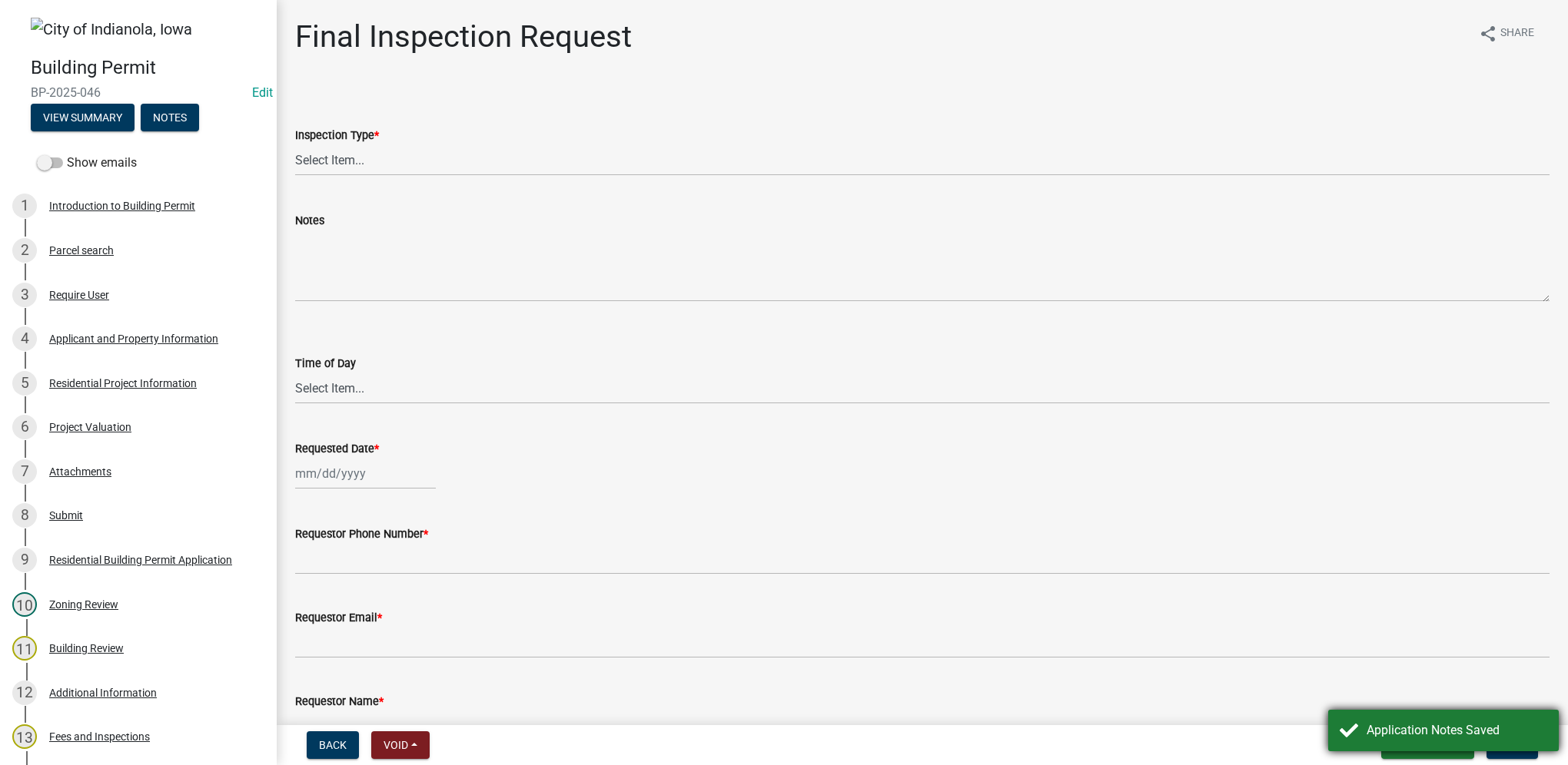
click at [1440, 716] on div "Application Notes Saved" at bounding box center [1444, 730] width 231 height 41
click at [1438, 748] on span "Save & Exit" at bounding box center [1423, 744] width 59 height 12
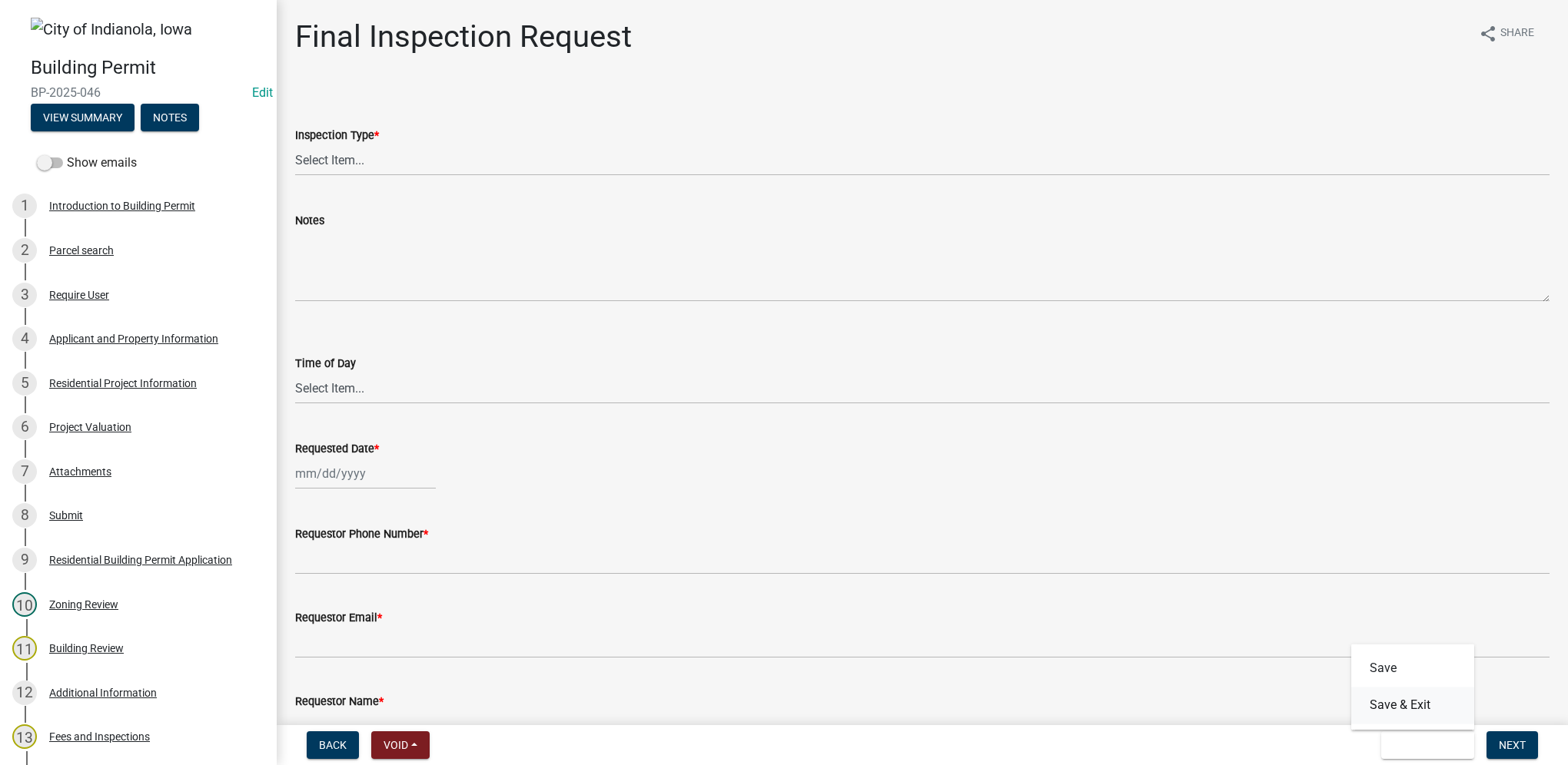
click at [1433, 718] on button "Save & Exit" at bounding box center [1412, 705] width 123 height 37
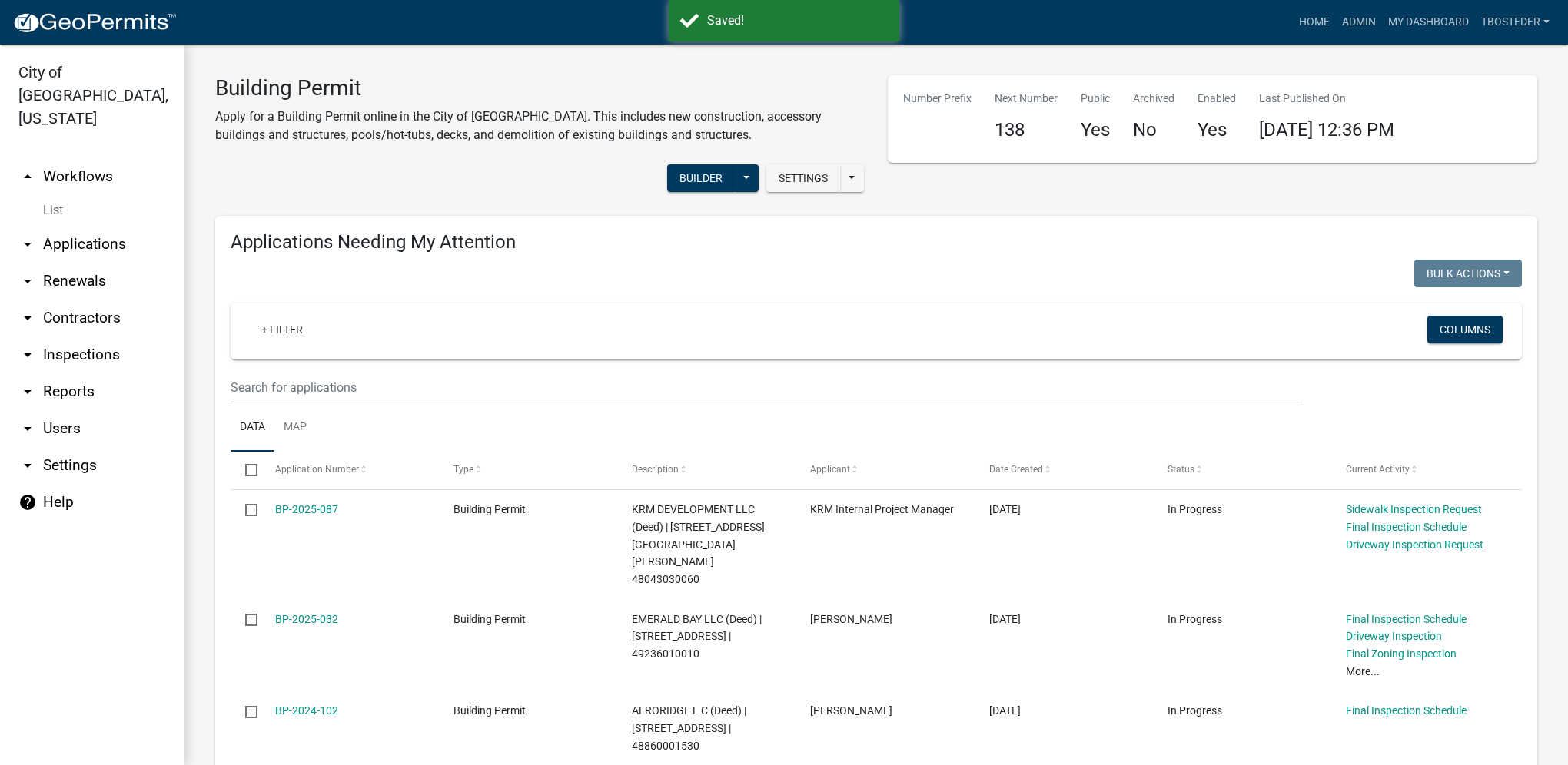
select select "1: 25"
click at [1387, 28] on link "My Dashboard" at bounding box center [1428, 21] width 93 height 29
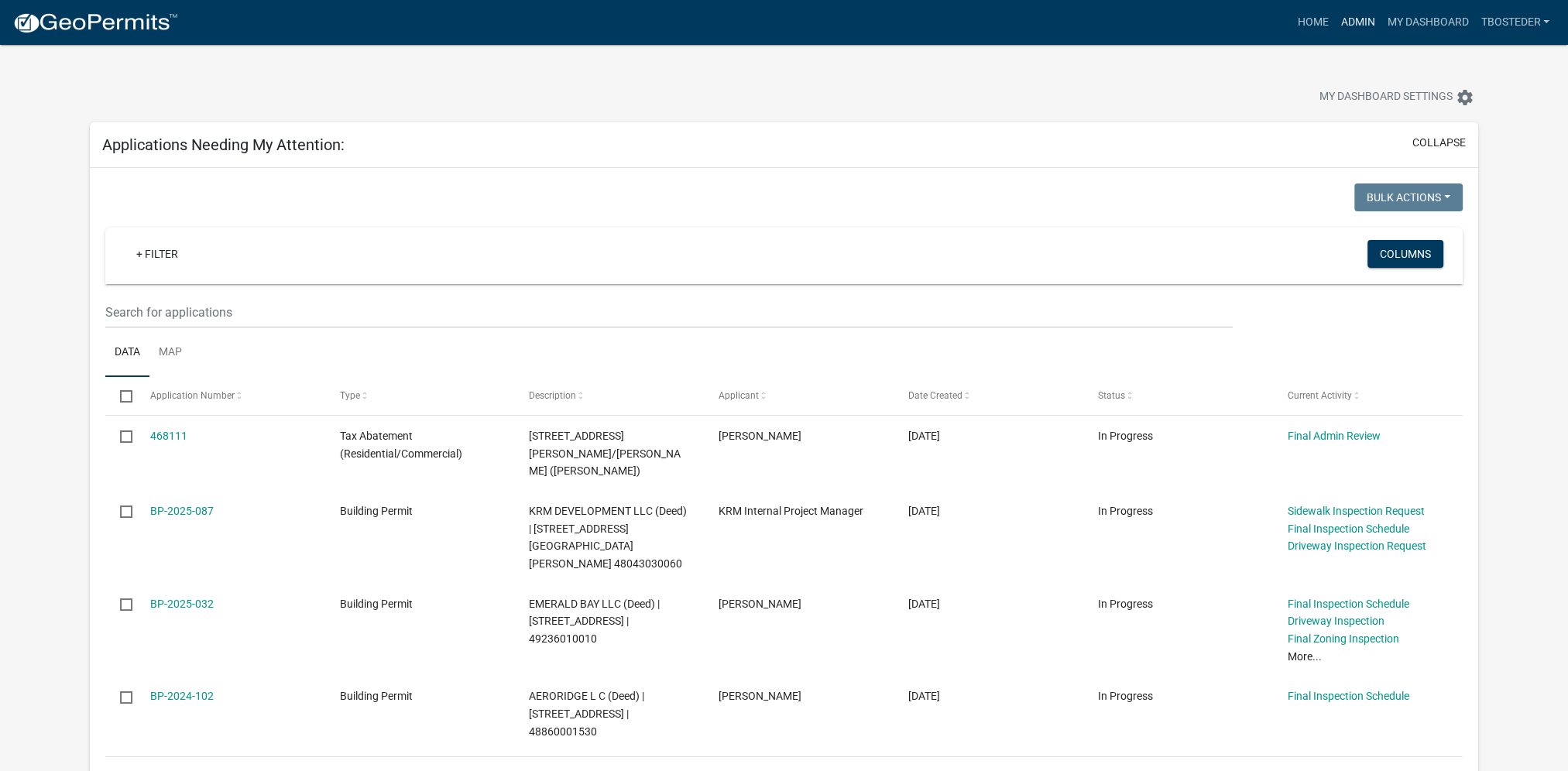
click at [1354, 18] on link "Admin" at bounding box center [1357, 22] width 46 height 29
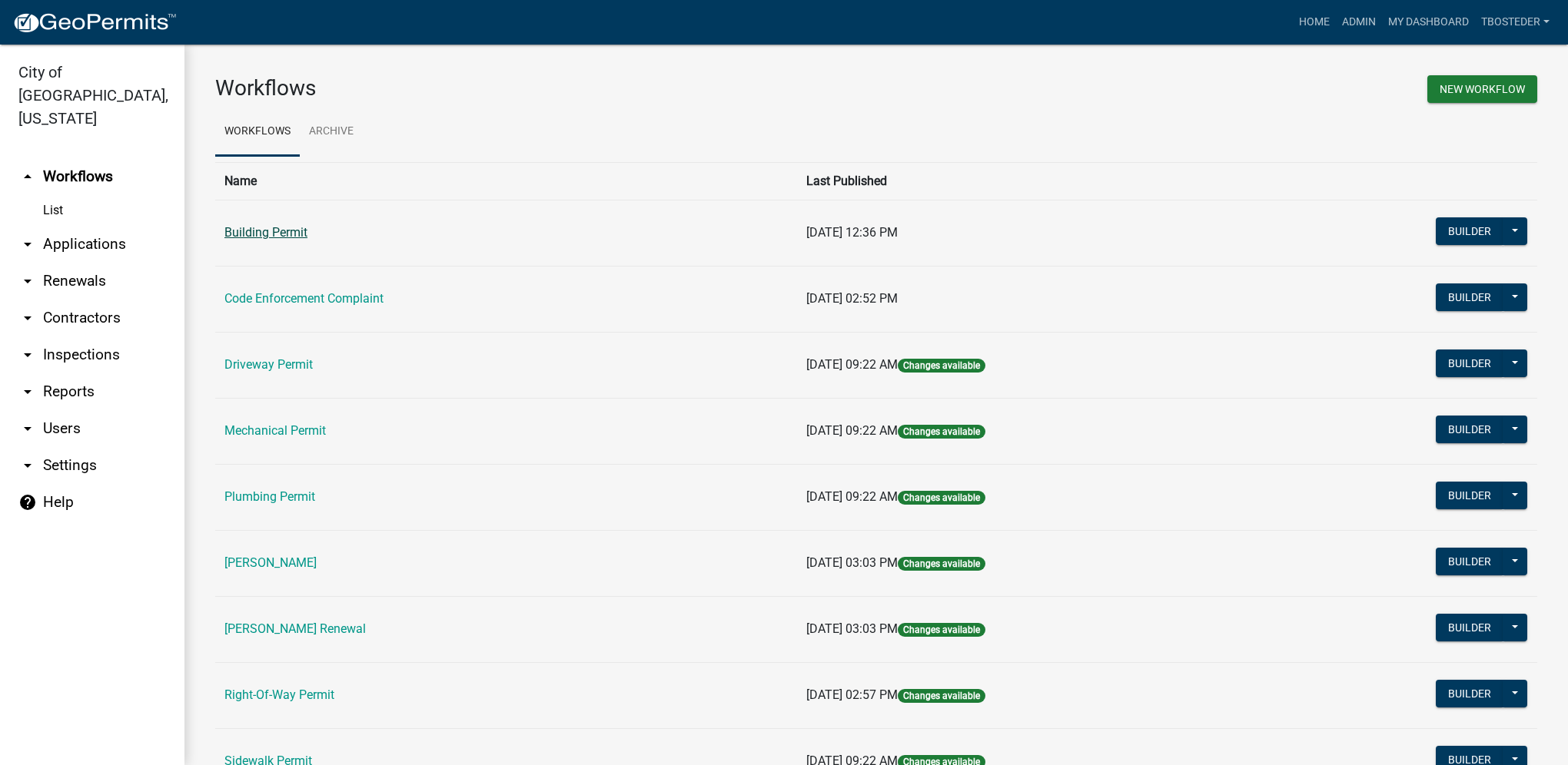
click at [292, 235] on link "Building Permit" at bounding box center [265, 232] width 83 height 15
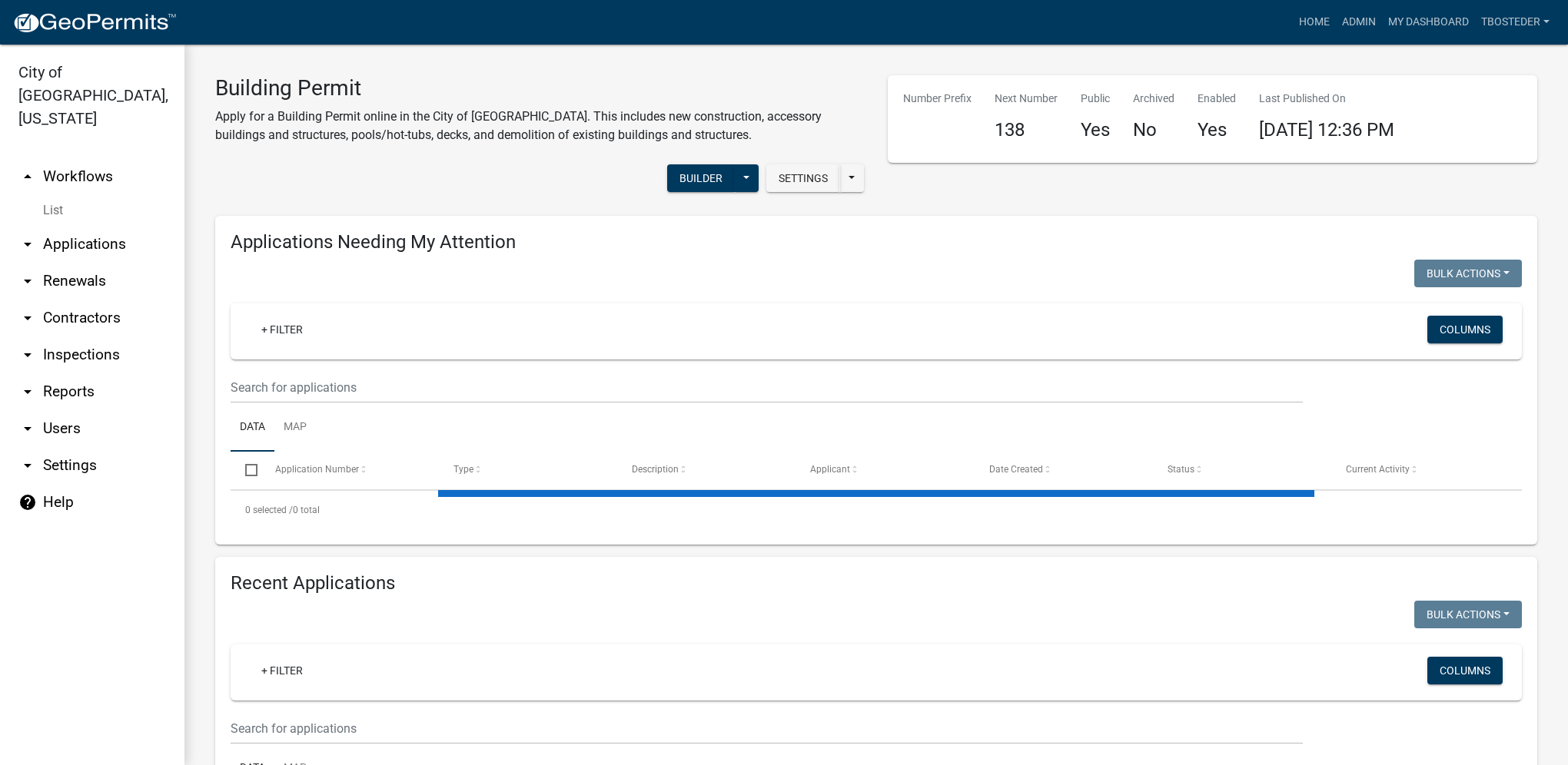
select select "1: 25"
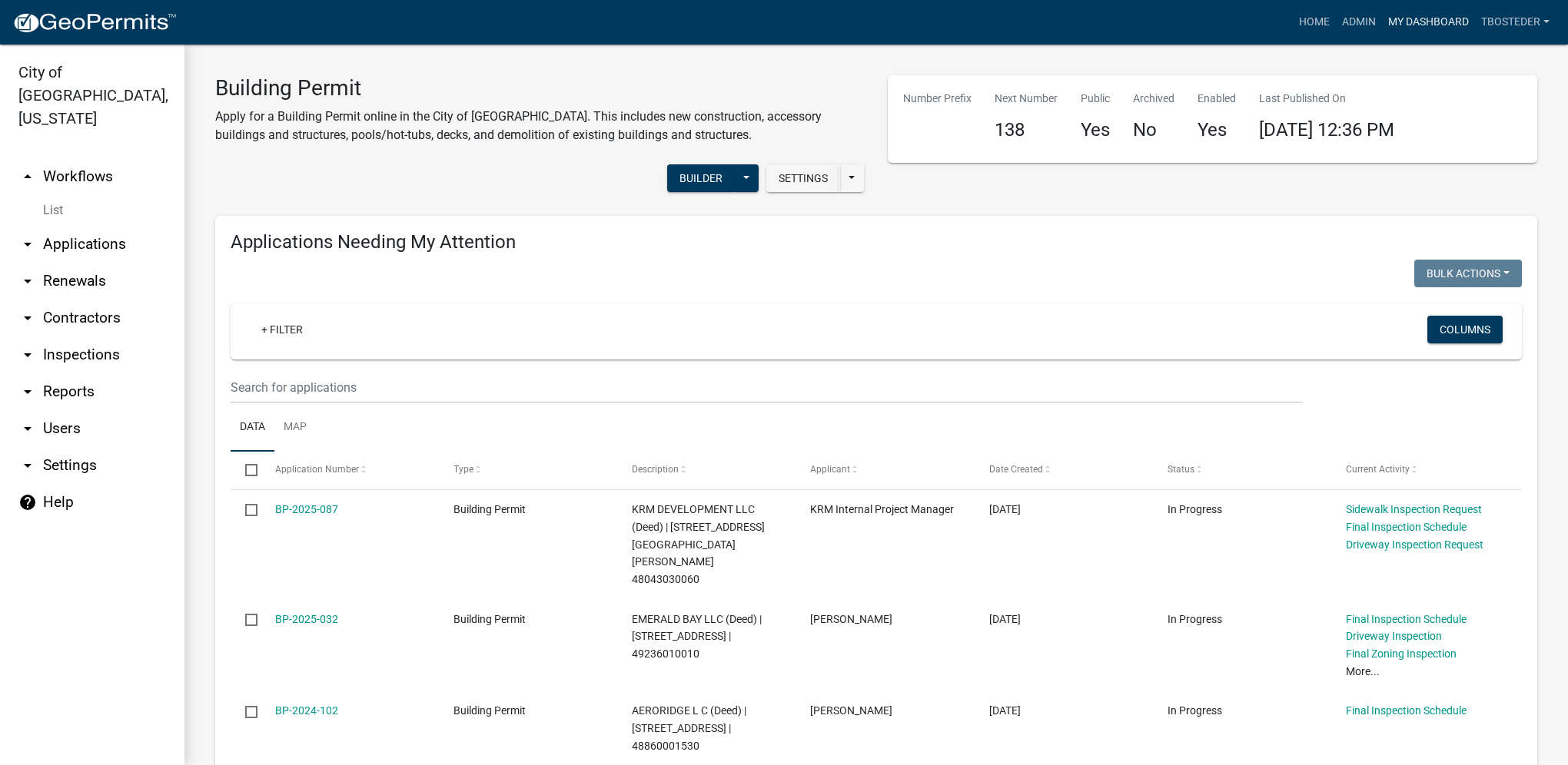
click at [1409, 23] on link "My Dashboard" at bounding box center [1428, 21] width 93 height 29
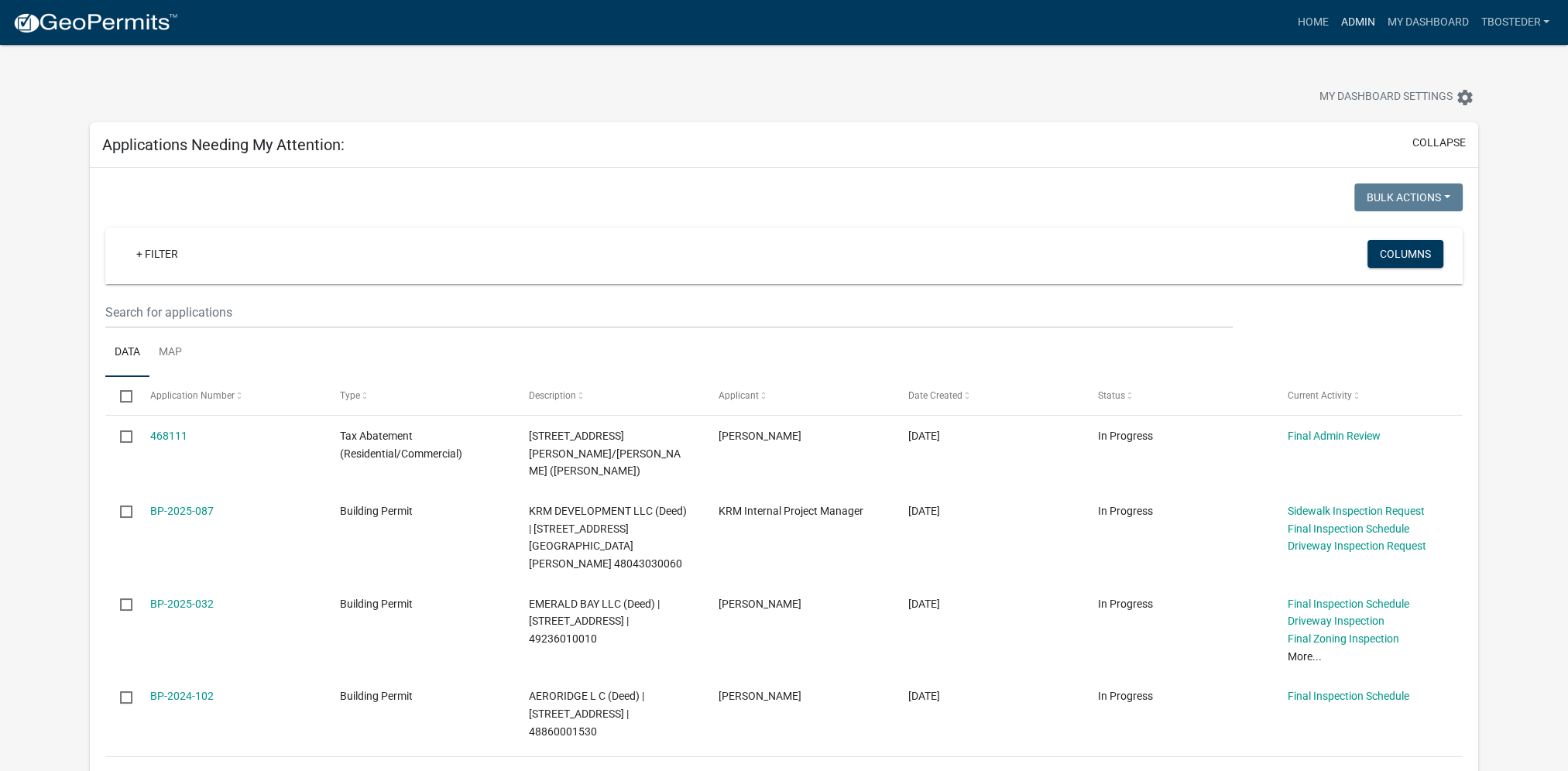
click at [1334, 24] on link "Admin" at bounding box center [1357, 22] width 46 height 29
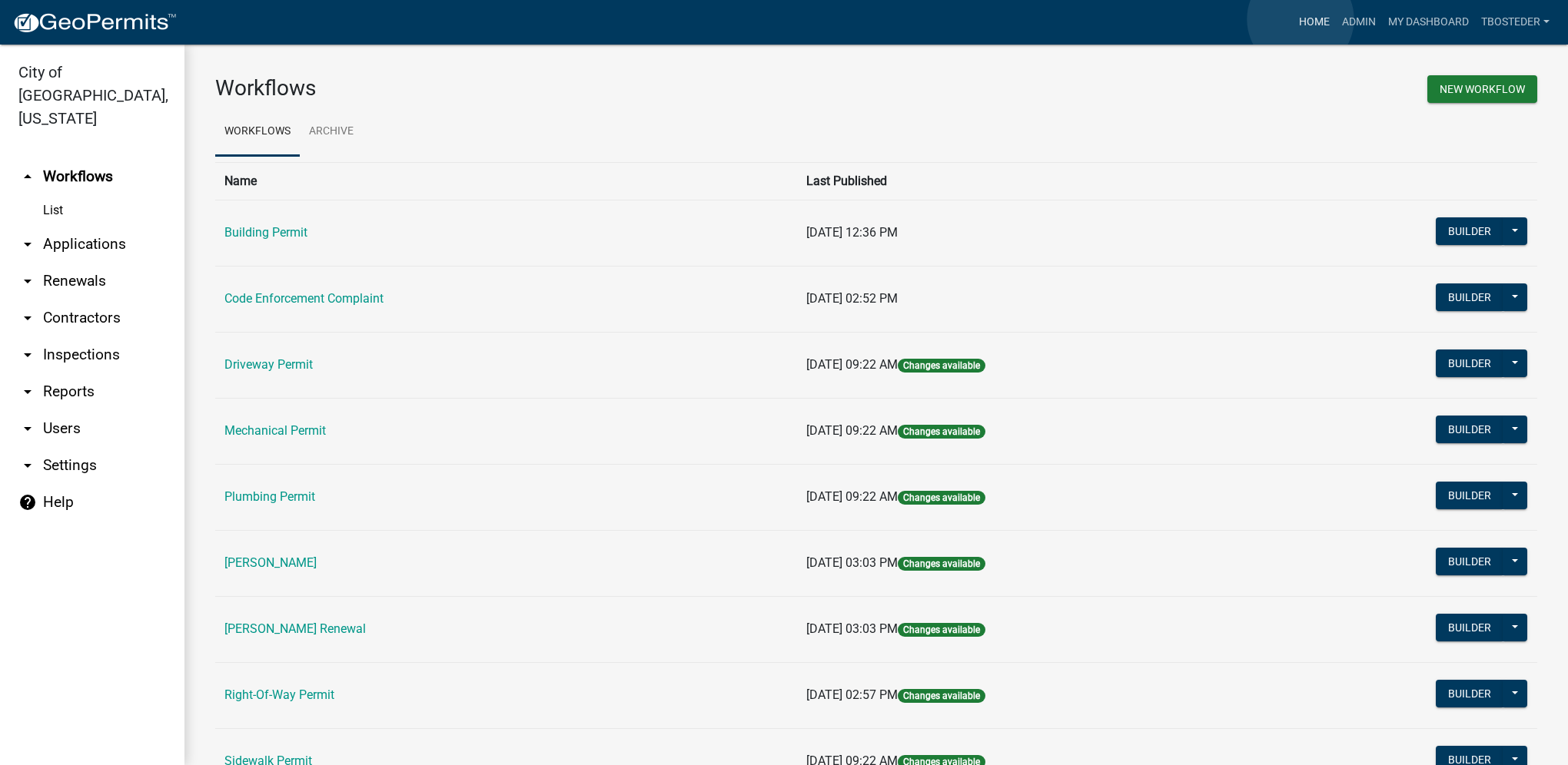
click at [1300, 19] on link "Home" at bounding box center [1314, 21] width 43 height 29
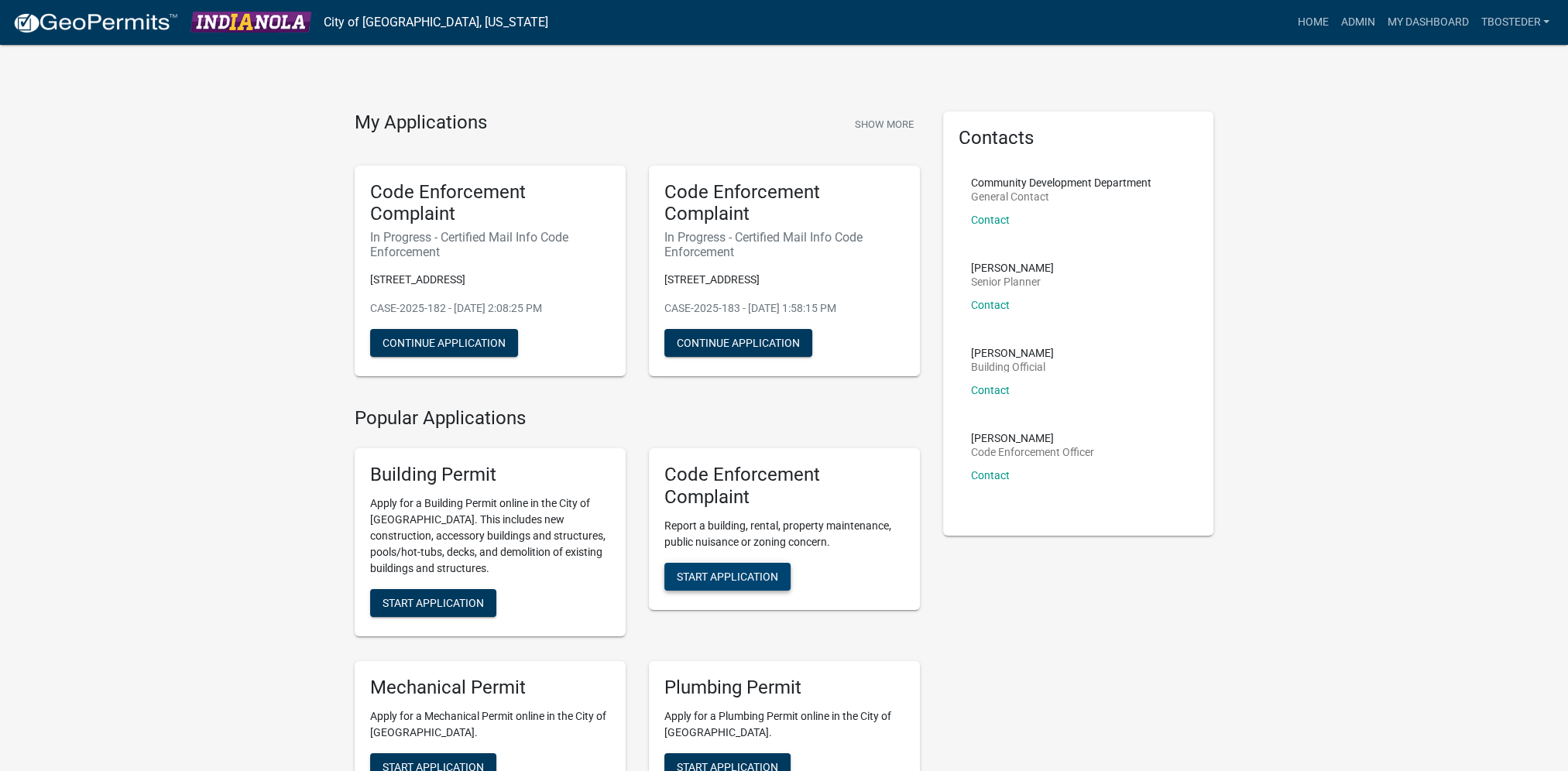
click at [737, 571] on span "Start Application" at bounding box center [727, 576] width 101 height 12
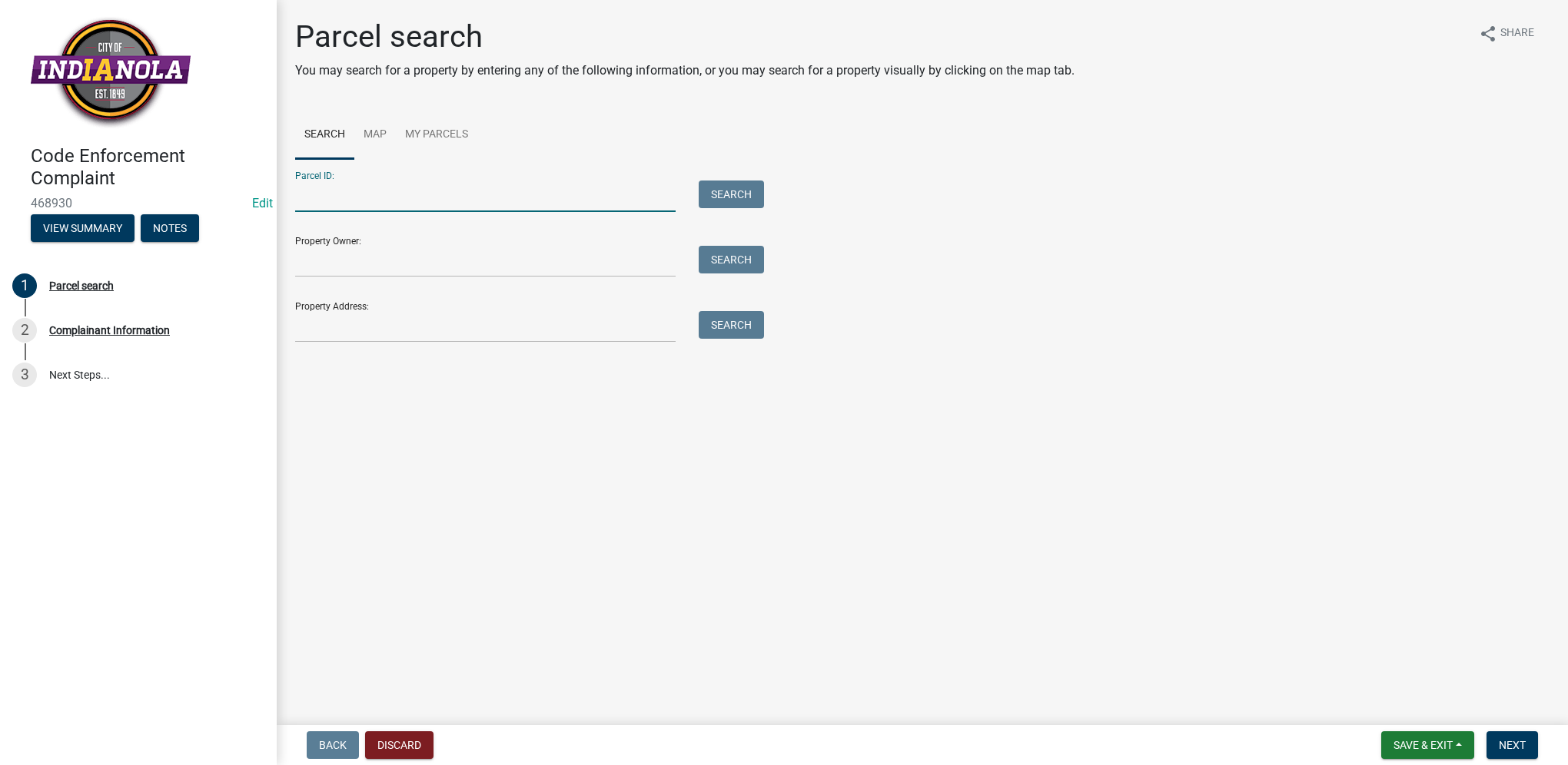
paste input "48820000100"
type input "48820000100"
click at [723, 193] on button "Search" at bounding box center [731, 194] width 65 height 28
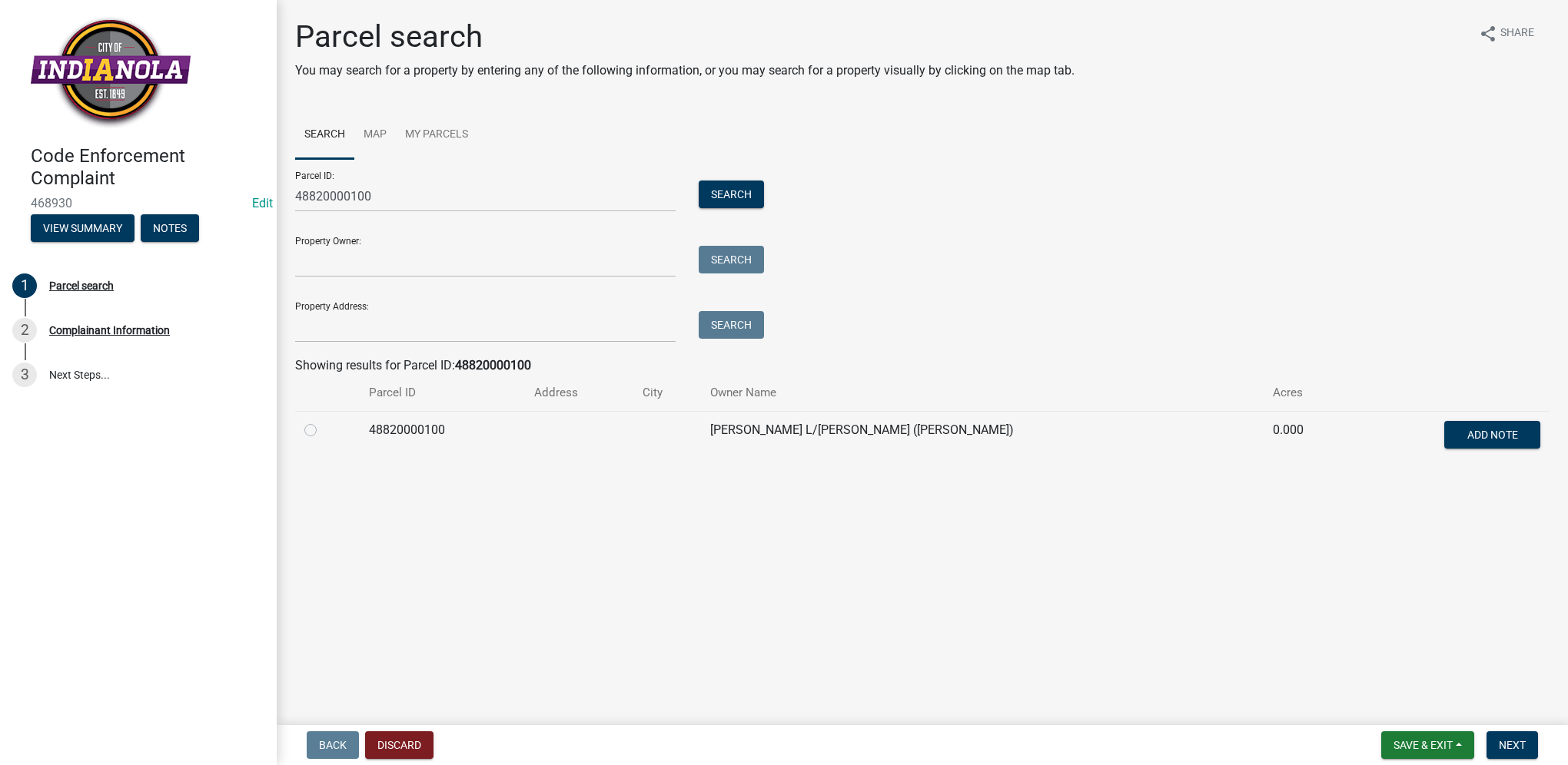
click at [323, 421] on label at bounding box center [323, 421] width 0 height 0
click at [323, 430] on input "radio" at bounding box center [328, 426] width 10 height 10
radio input "true"
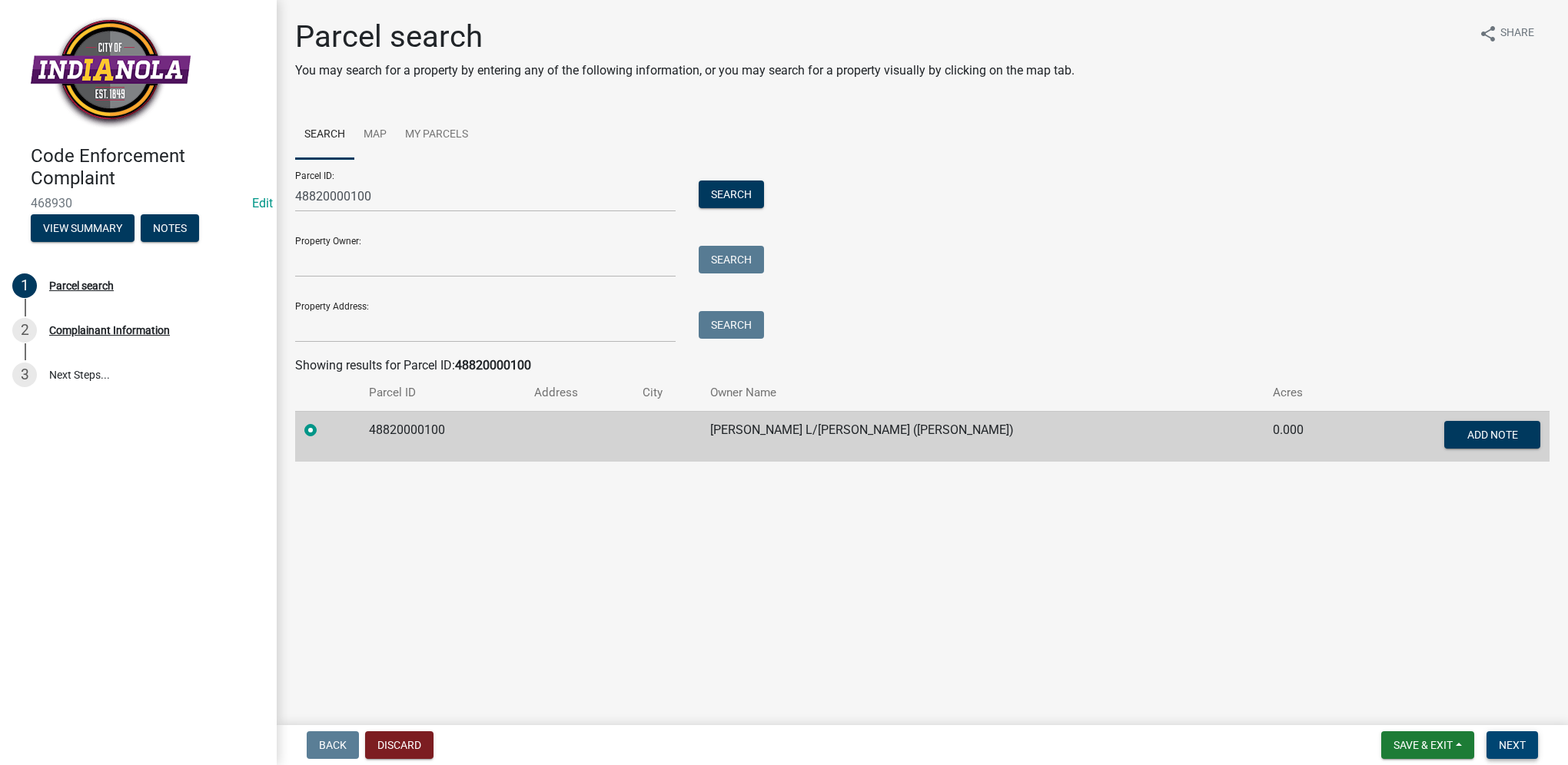
click at [1509, 749] on span "Next" at bounding box center [1512, 744] width 27 height 12
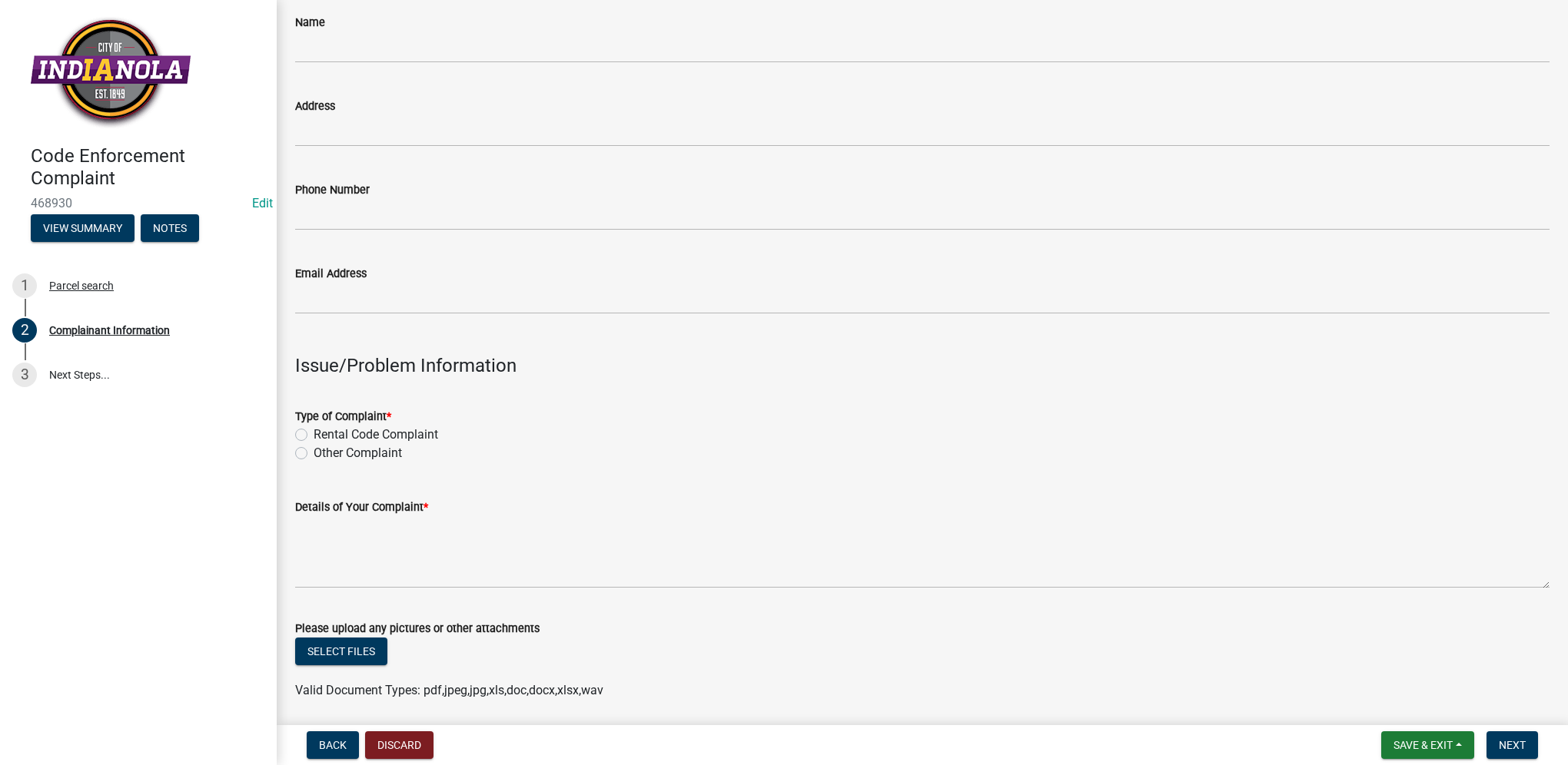
scroll to position [154, 0]
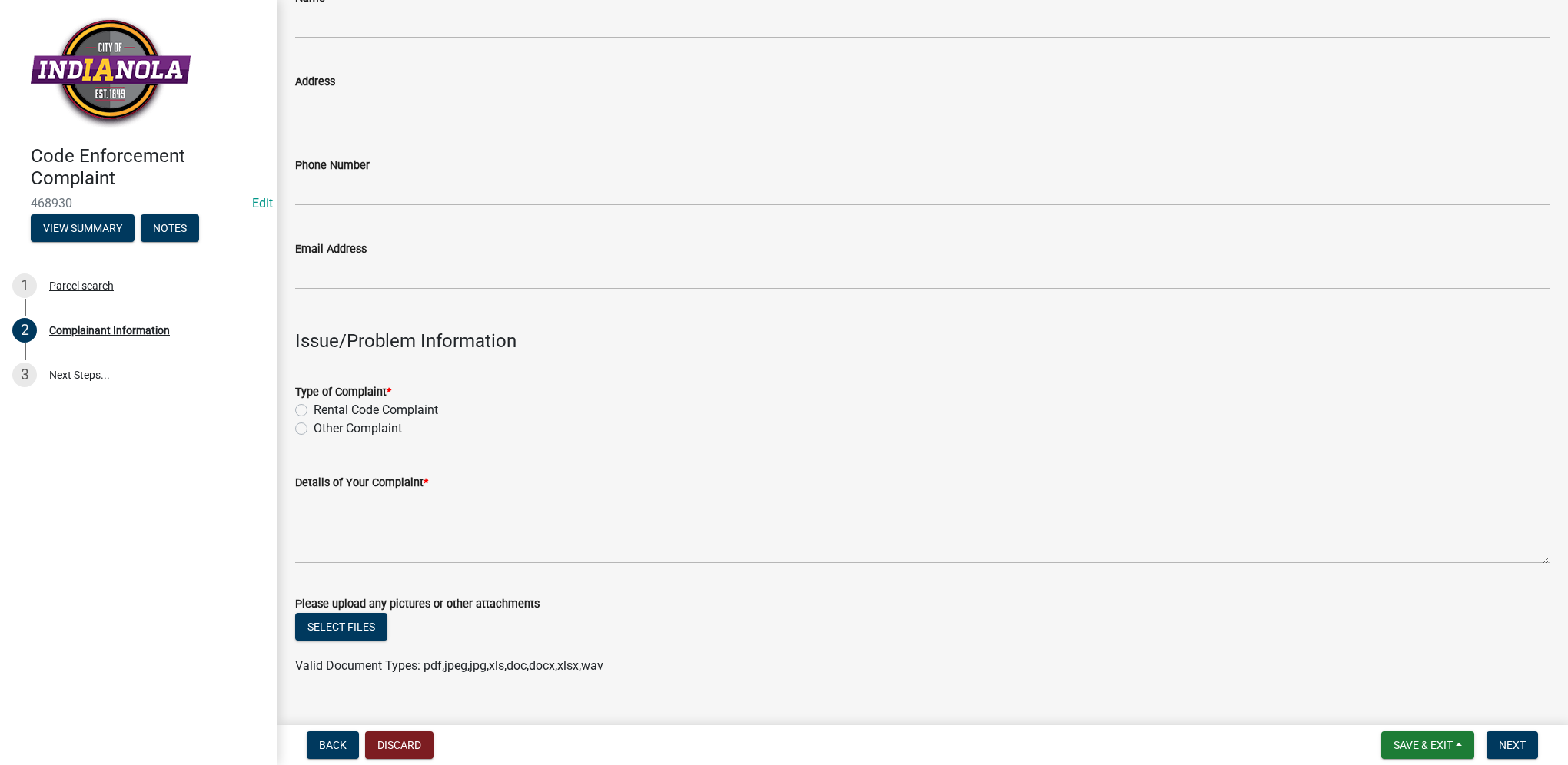
click at [314, 427] on label "Other Complaint" at bounding box center [358, 428] width 88 height 18
click at [314, 427] on input "Other Complaint" at bounding box center [319, 424] width 10 height 10
radio input "true"
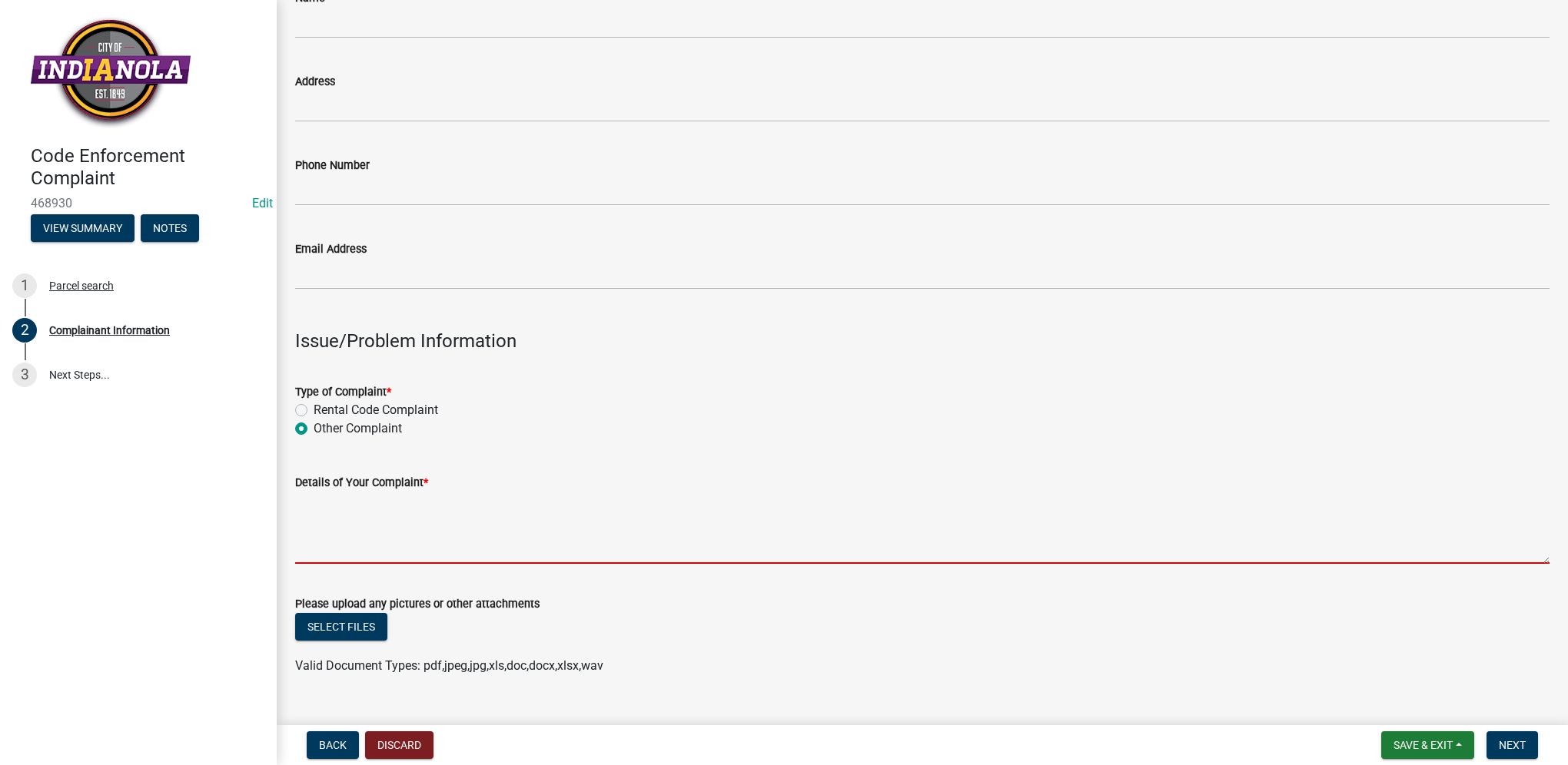
click at [399, 547] on textarea "Details of Your Complaint *" at bounding box center [922, 528] width 1254 height 72
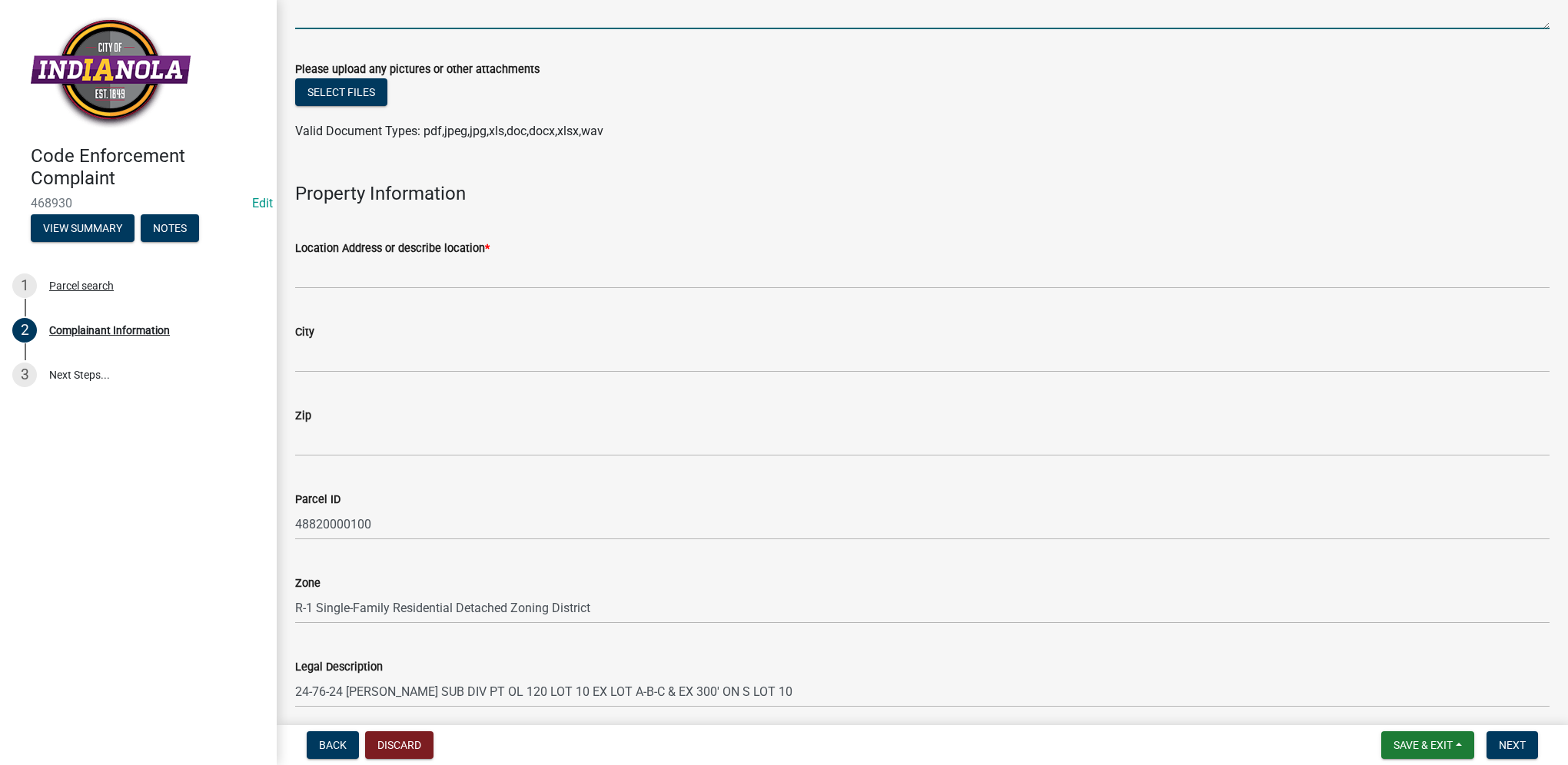
scroll to position [692, 0]
type textarea "tall grass/weeds"
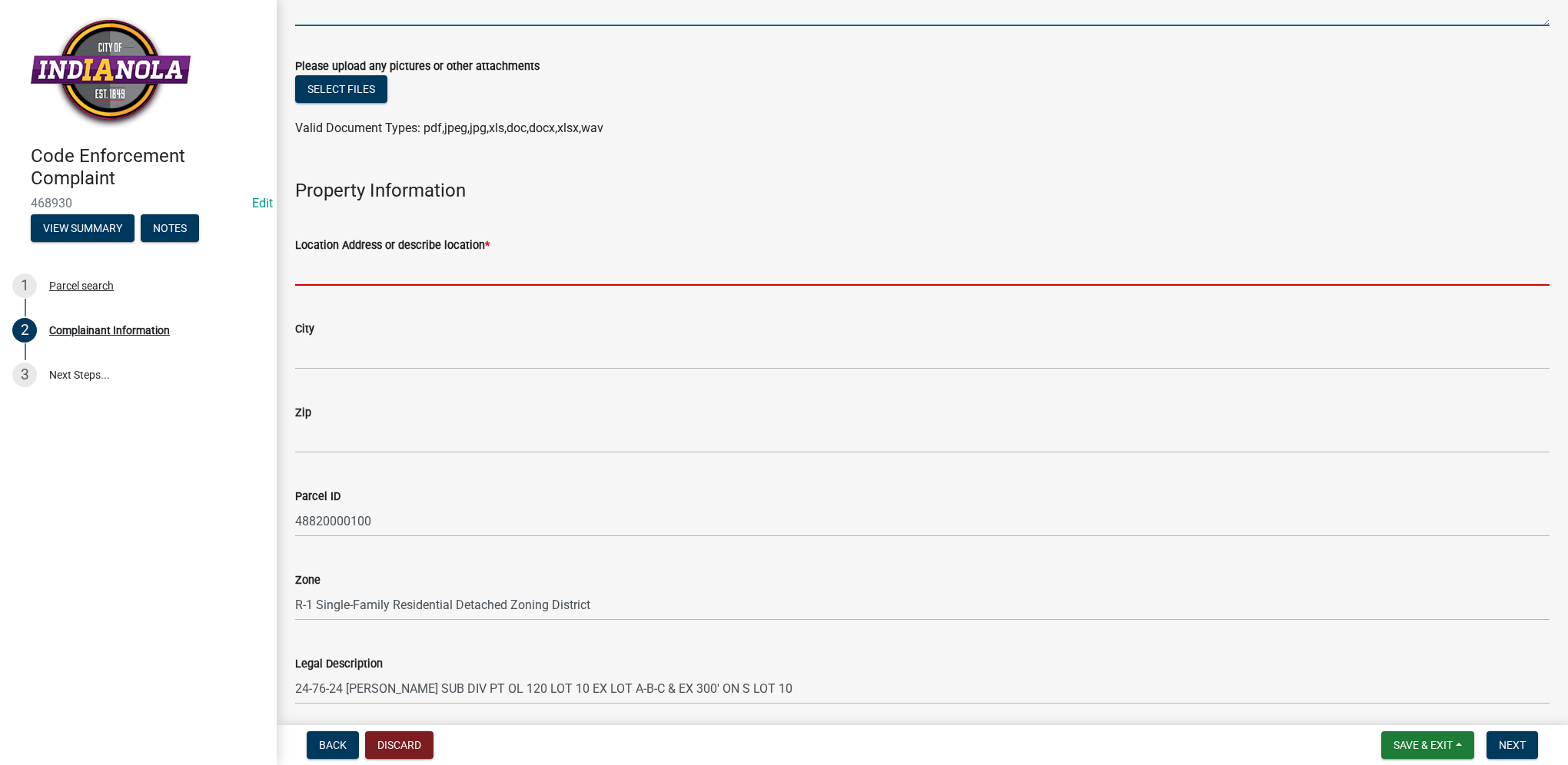
click at [615, 273] on input "Location Address or describe location *" at bounding box center [922, 270] width 1254 height 31
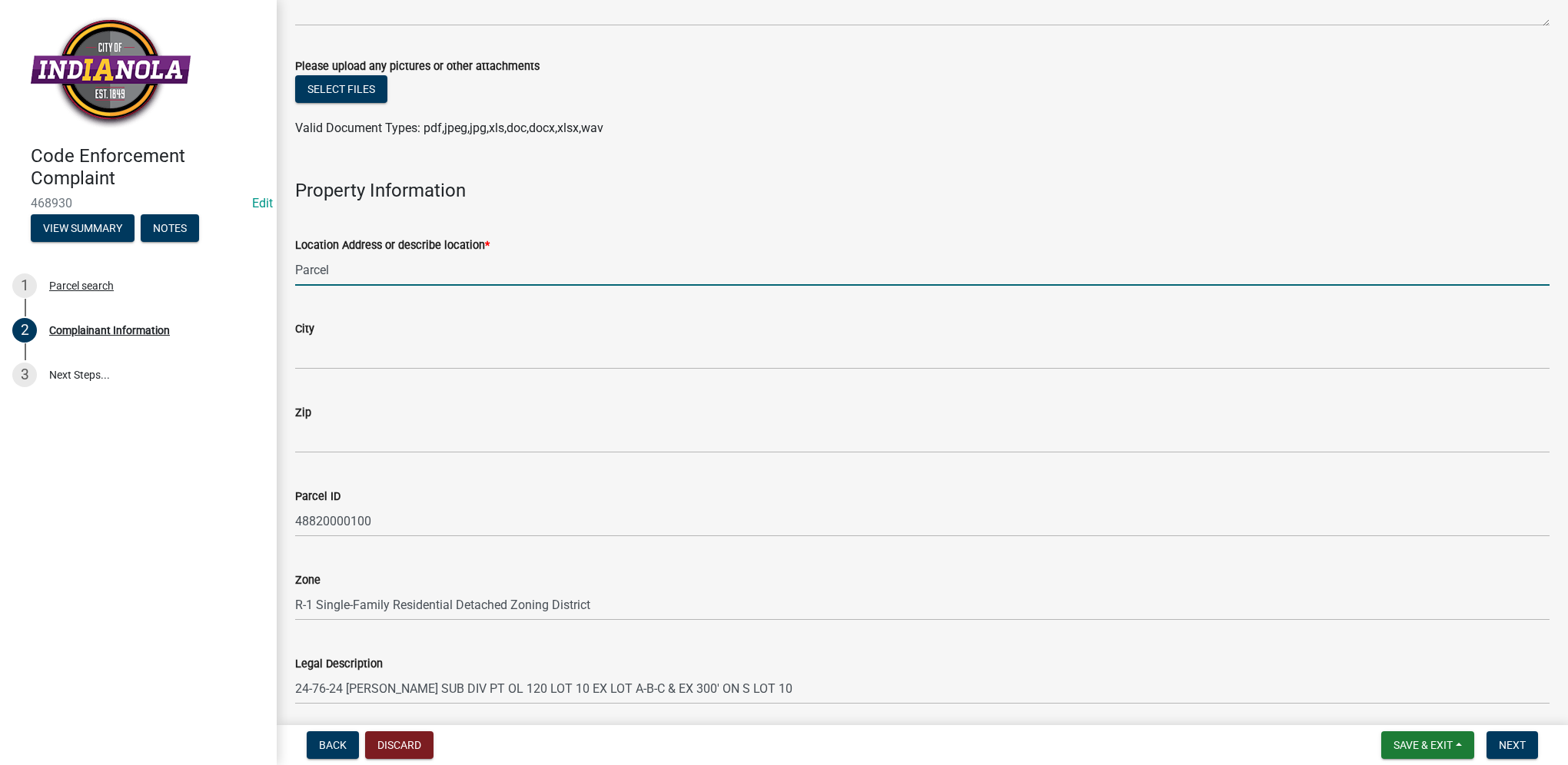
paste input "48820000100"
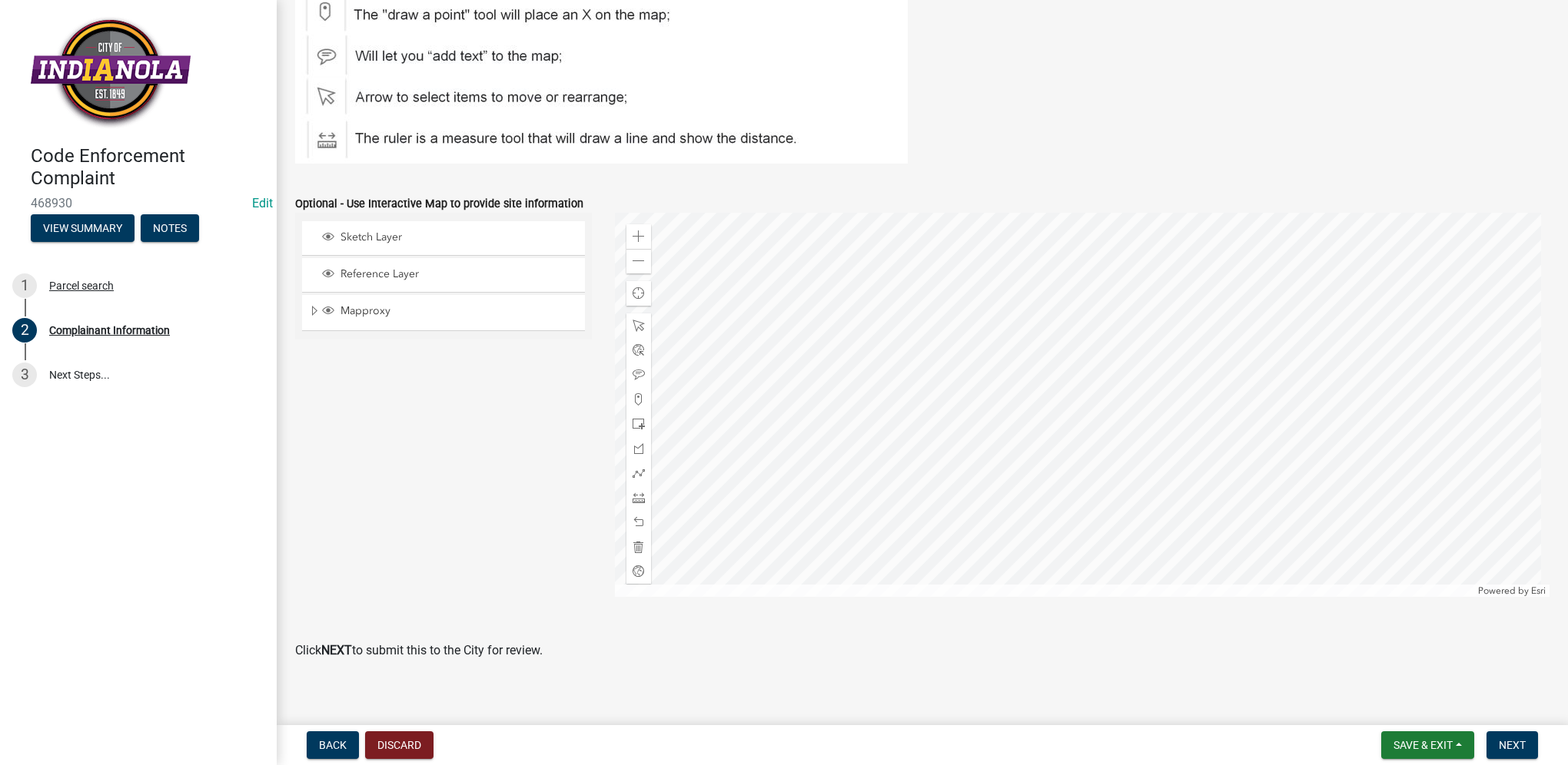
scroll to position [1750, 0]
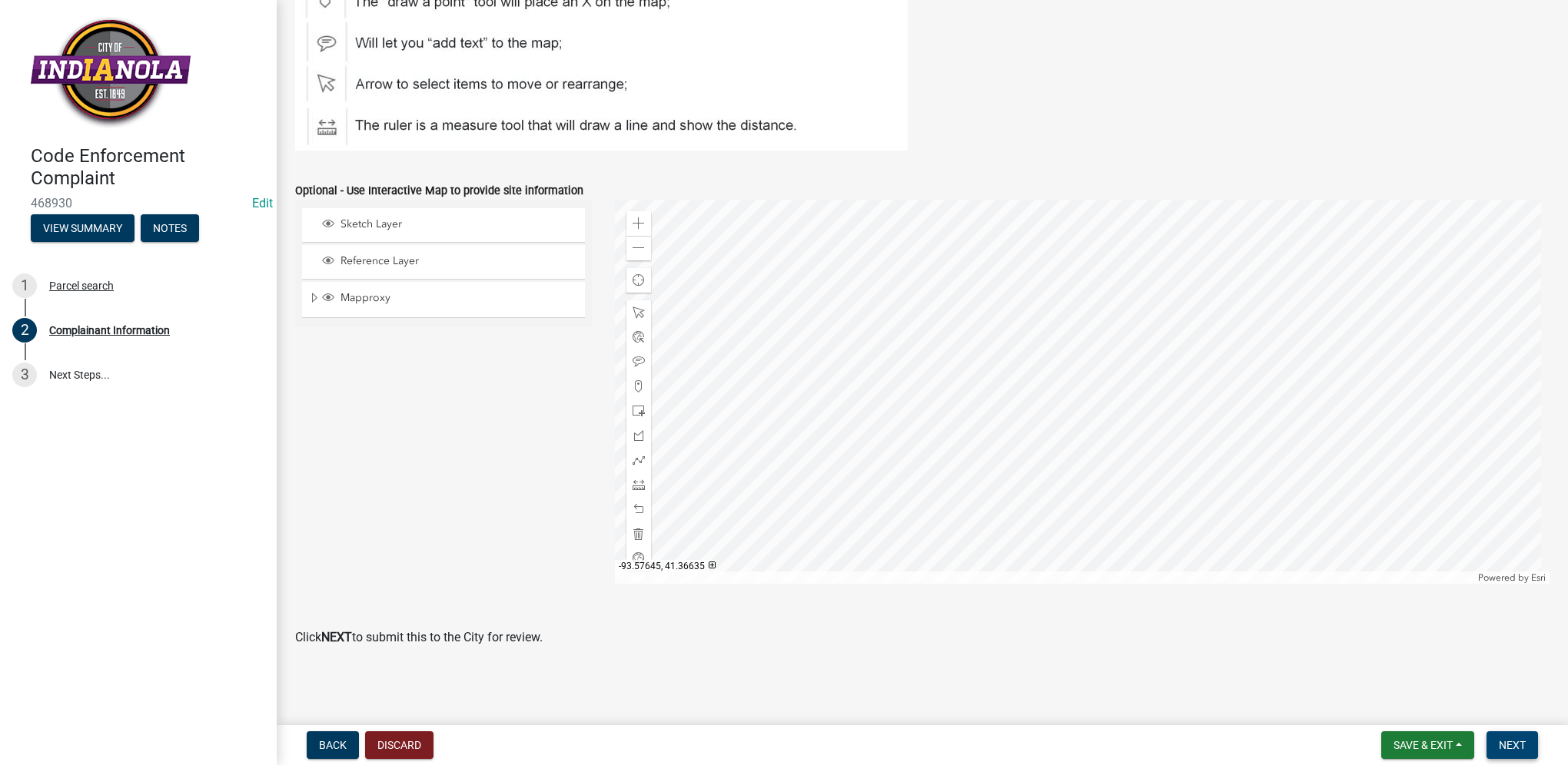
type input "Parcel 48820000100"
click at [1515, 749] on span "Next" at bounding box center [1512, 744] width 27 height 12
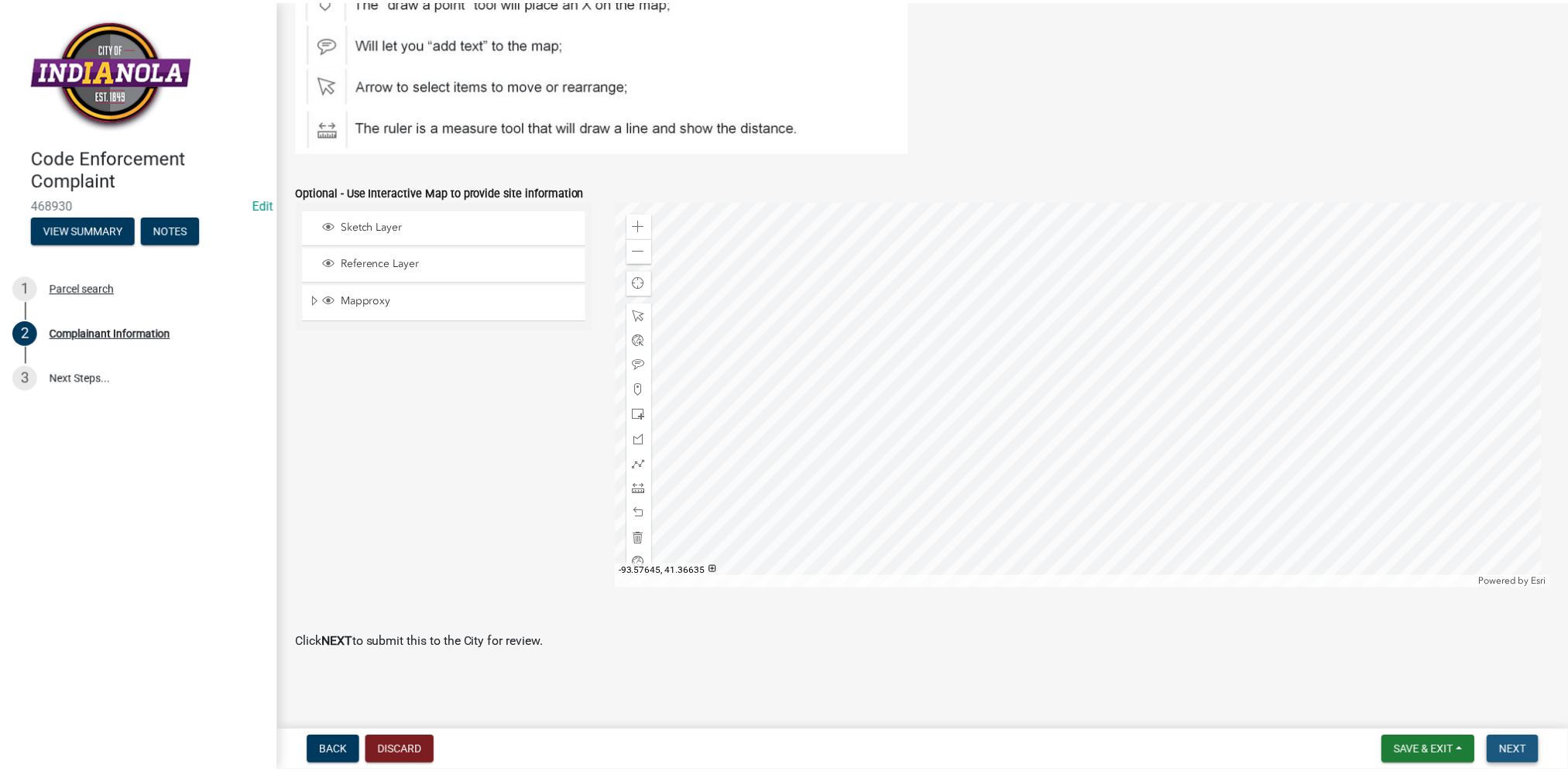
scroll to position [0, 0]
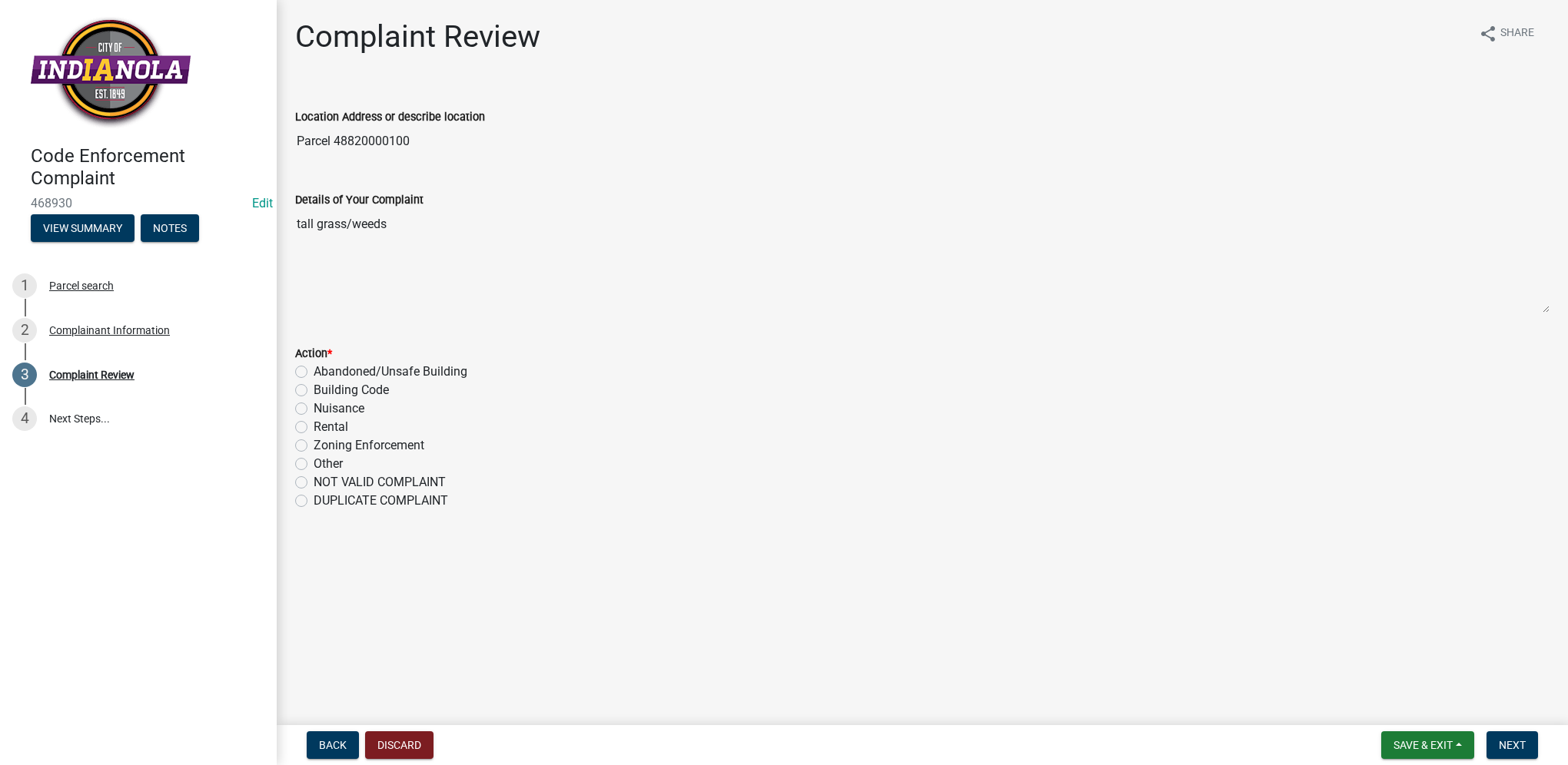
click at [314, 410] on label "Nuisance" at bounding box center [339, 408] width 51 height 18
click at [314, 409] on input "Nuisance" at bounding box center [319, 404] width 10 height 10
radio input "true"
click at [1515, 747] on span "Next" at bounding box center [1512, 744] width 27 height 12
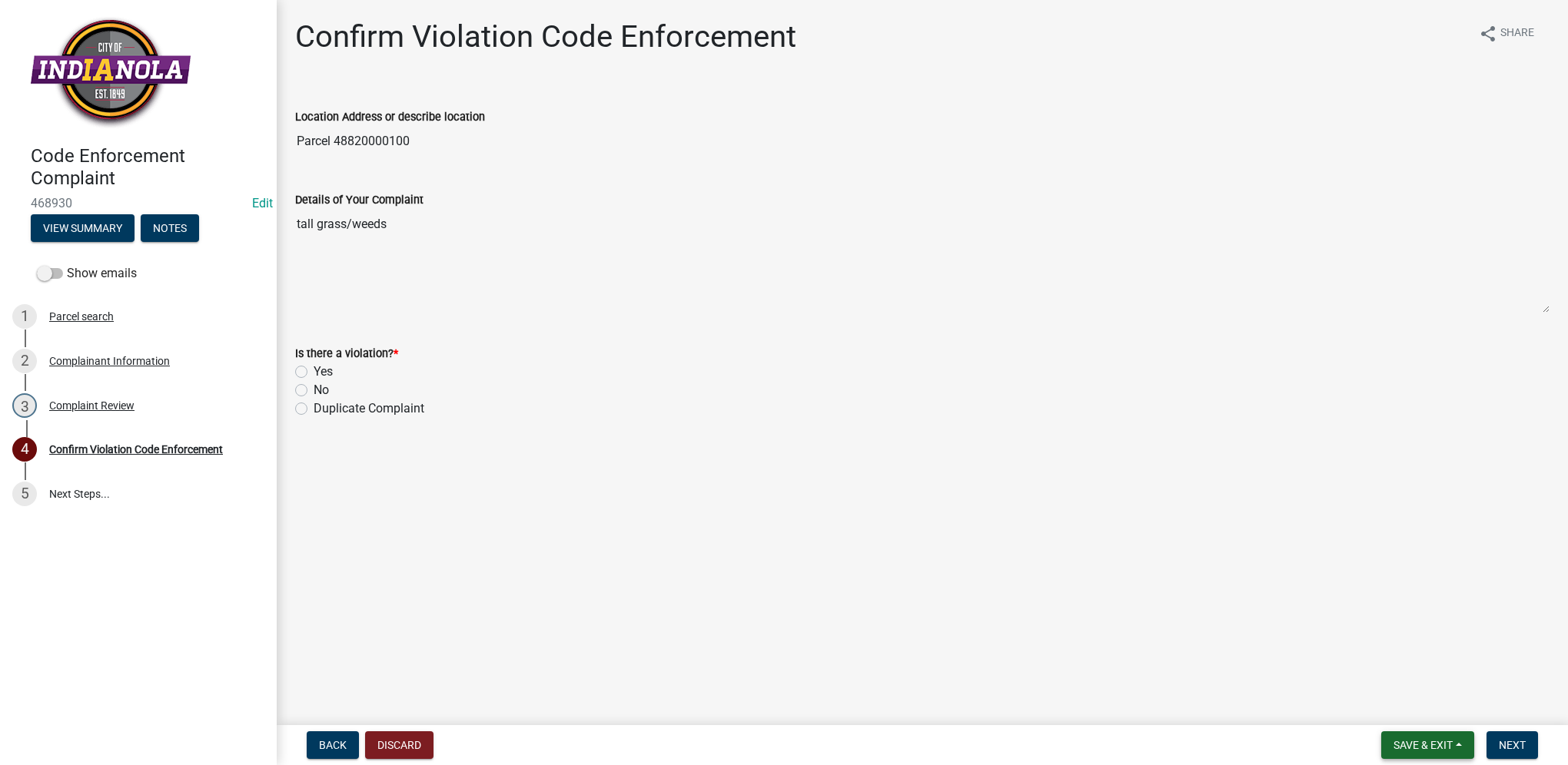
click at [1381, 741] on button "Save & Exit" at bounding box center [1427, 745] width 93 height 28
click at [1371, 711] on button "Save & Exit" at bounding box center [1412, 705] width 123 height 37
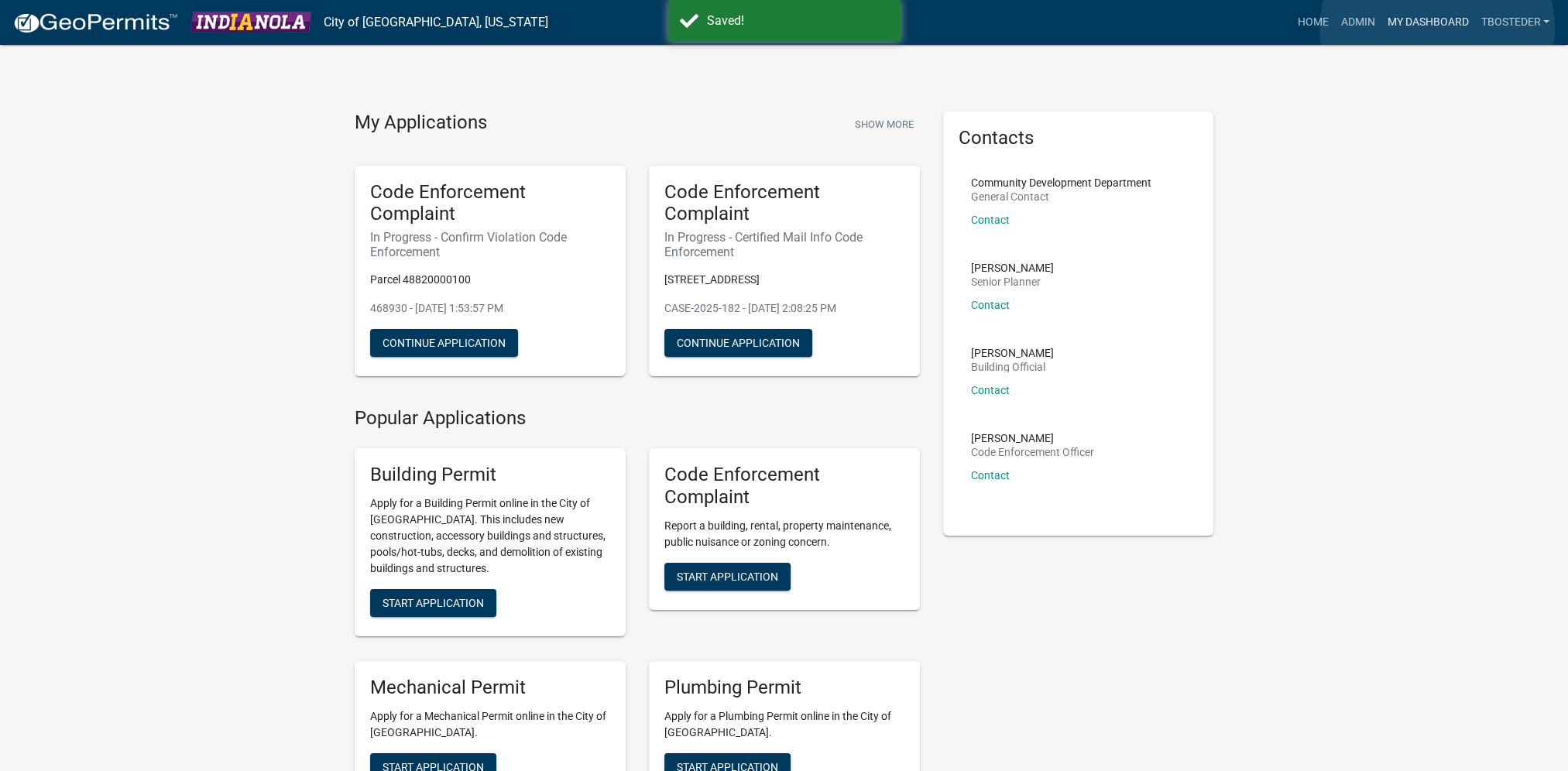
click at [1437, 28] on link "My Dashboard" at bounding box center [1427, 22] width 94 height 29
